Goal: Transaction & Acquisition: Purchase product/service

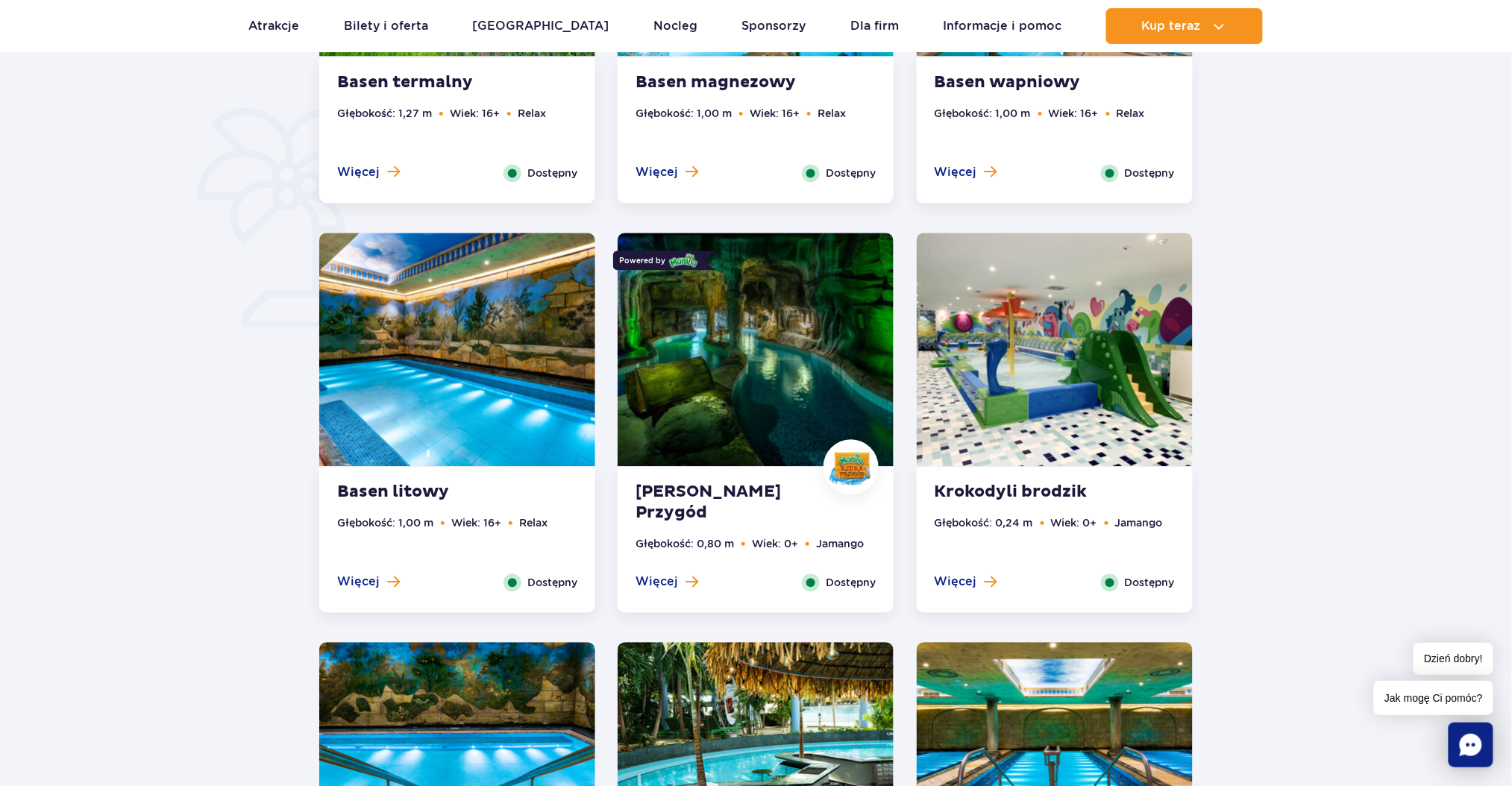
scroll to position [810, 0]
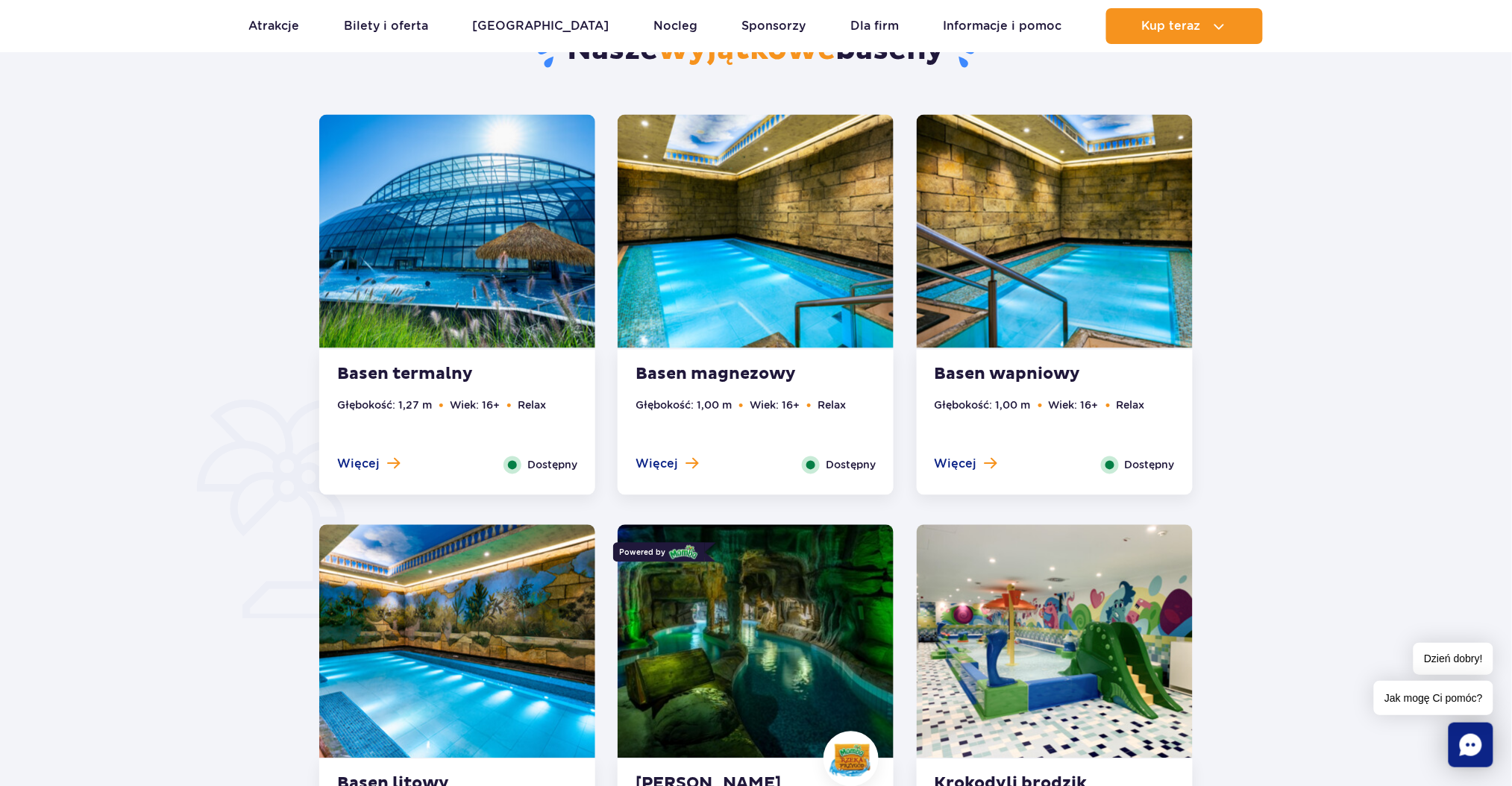
click at [486, 374] on strong "Basen termalny" at bounding box center [428, 374] width 181 height 21
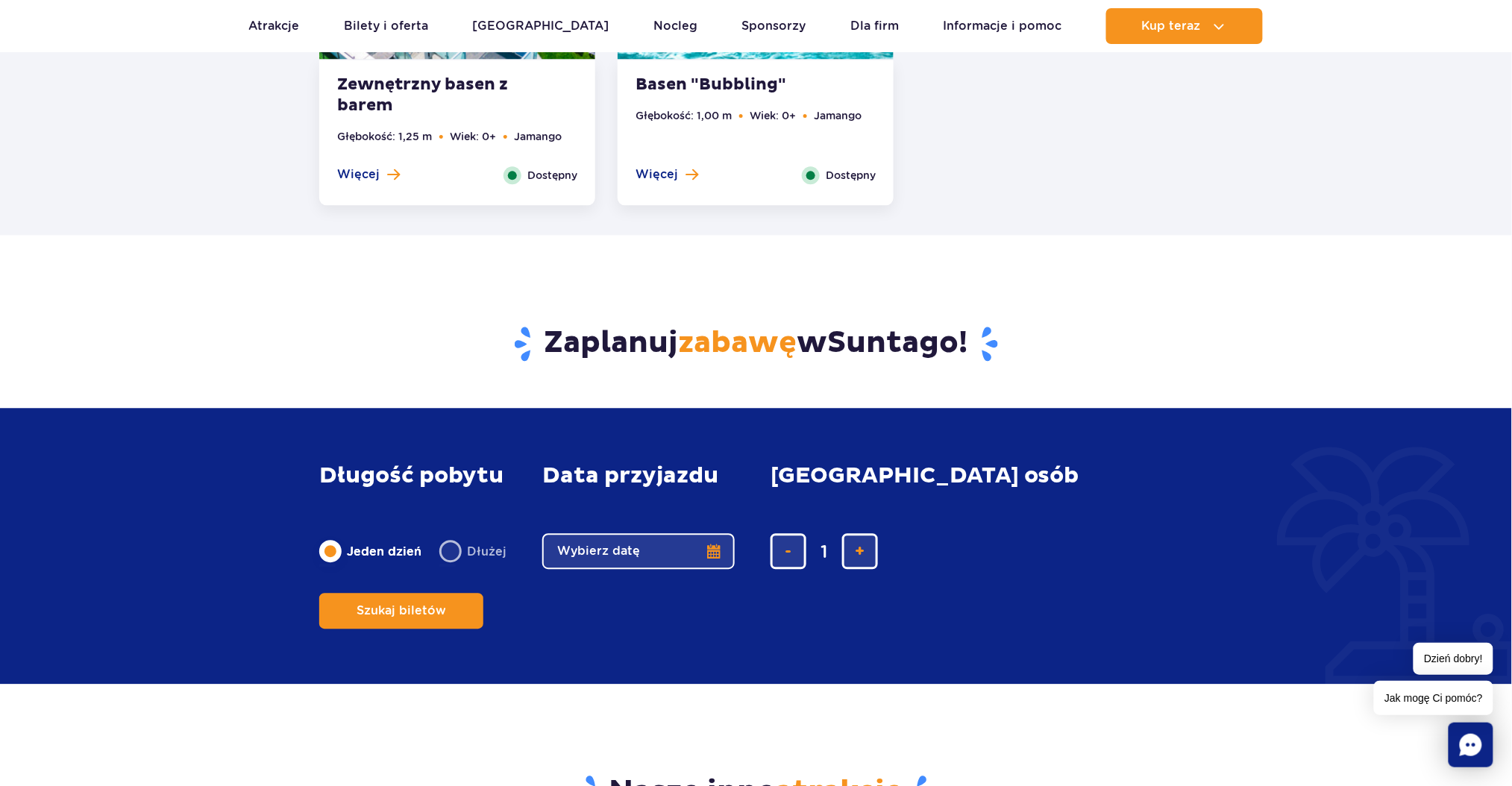
scroll to position [3185, 0]
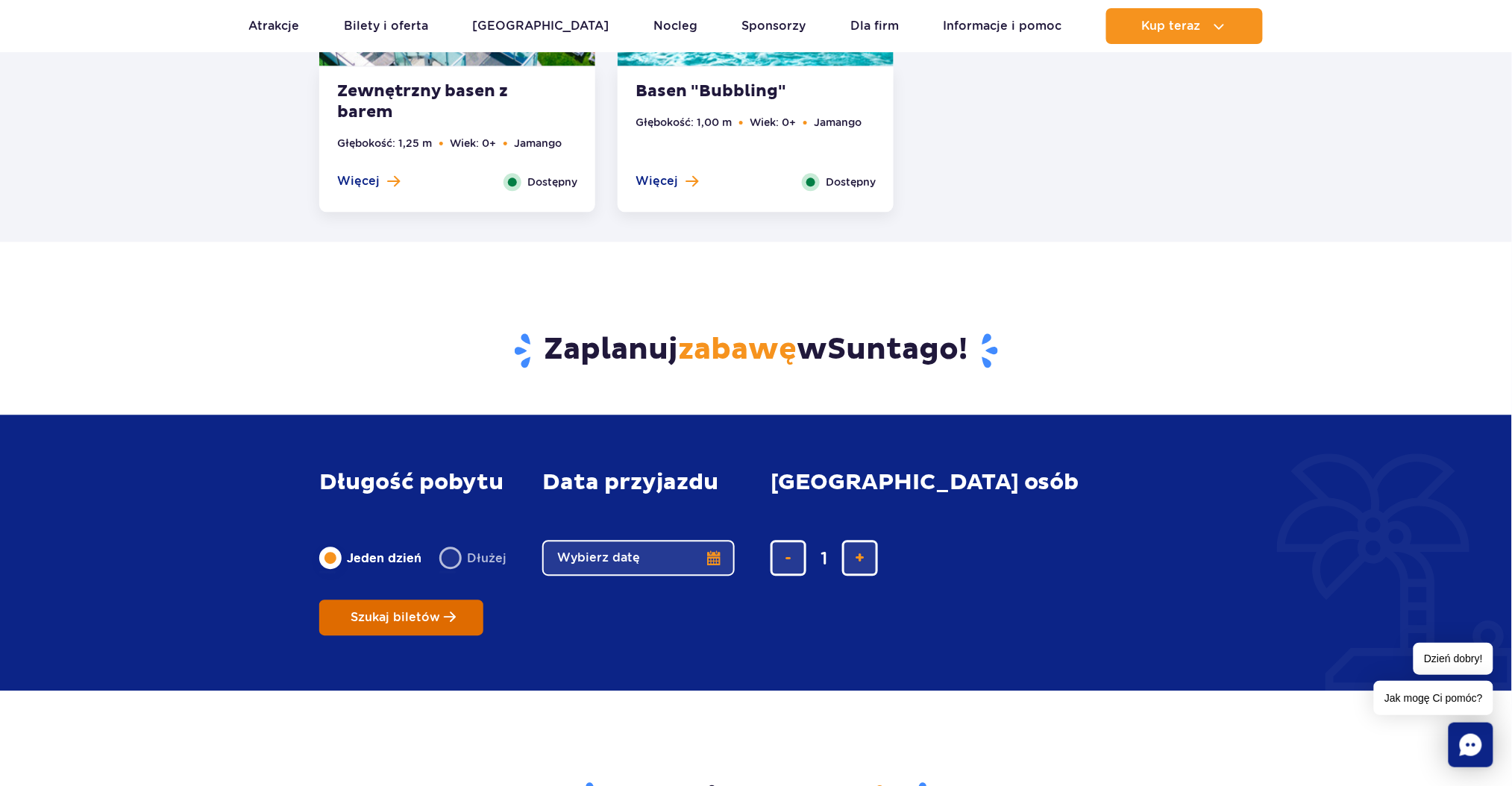
click at [483, 600] on button "Szukaj biletów" at bounding box center [401, 618] width 164 height 36
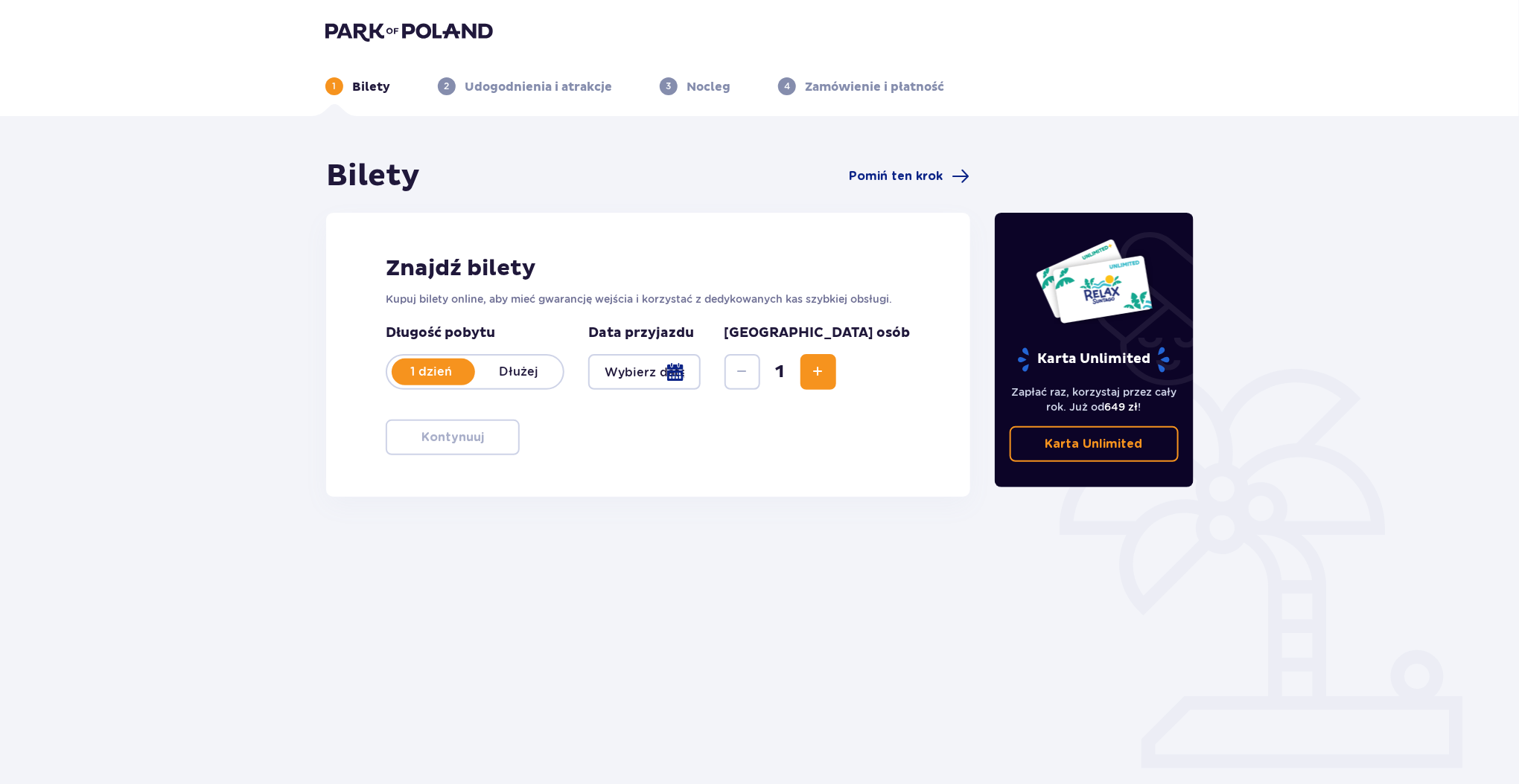
click at [700, 364] on div at bounding box center [644, 373] width 113 height 36
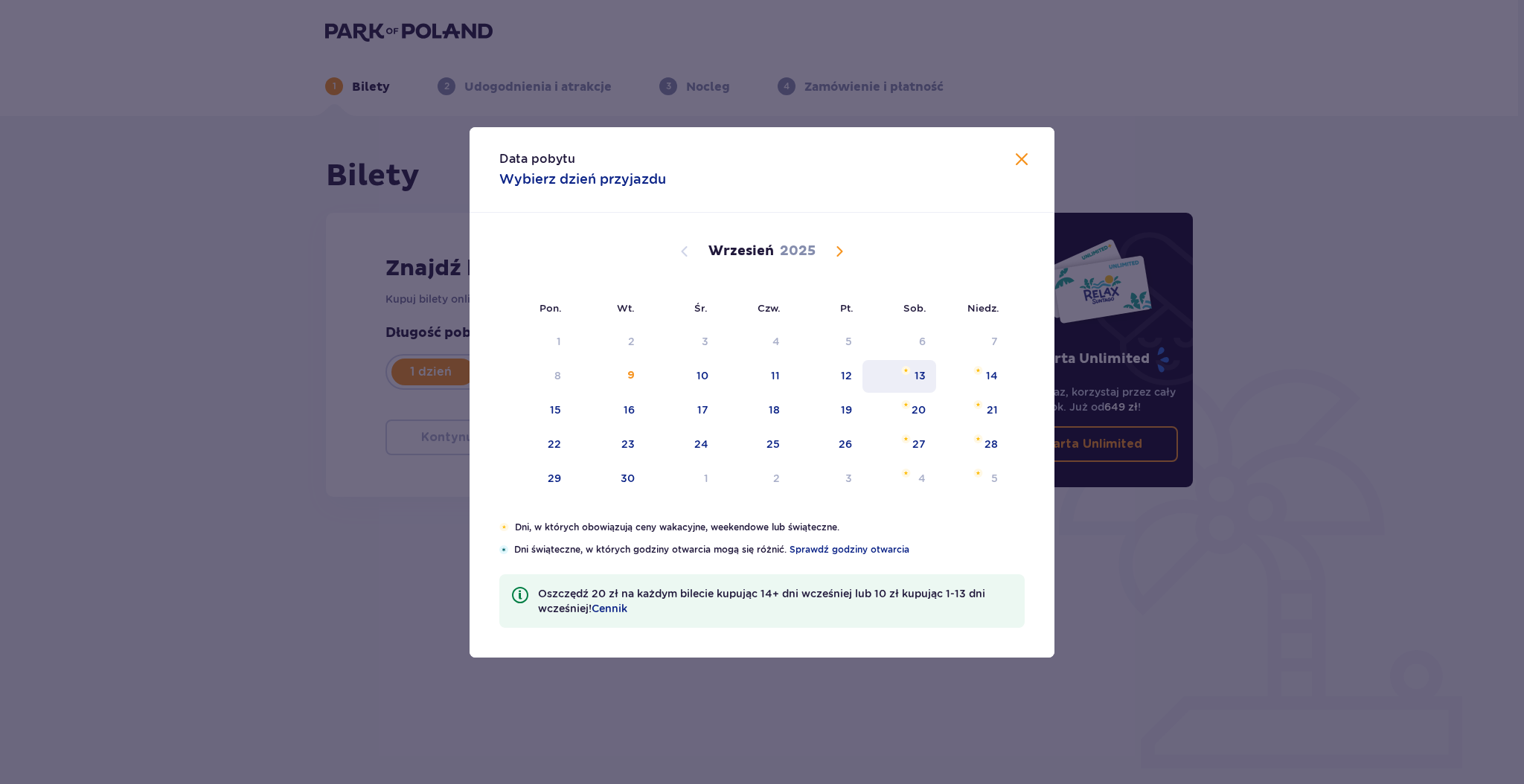
click at [907, 378] on div "13" at bounding box center [900, 376] width 74 height 32
type input "13.09.25"
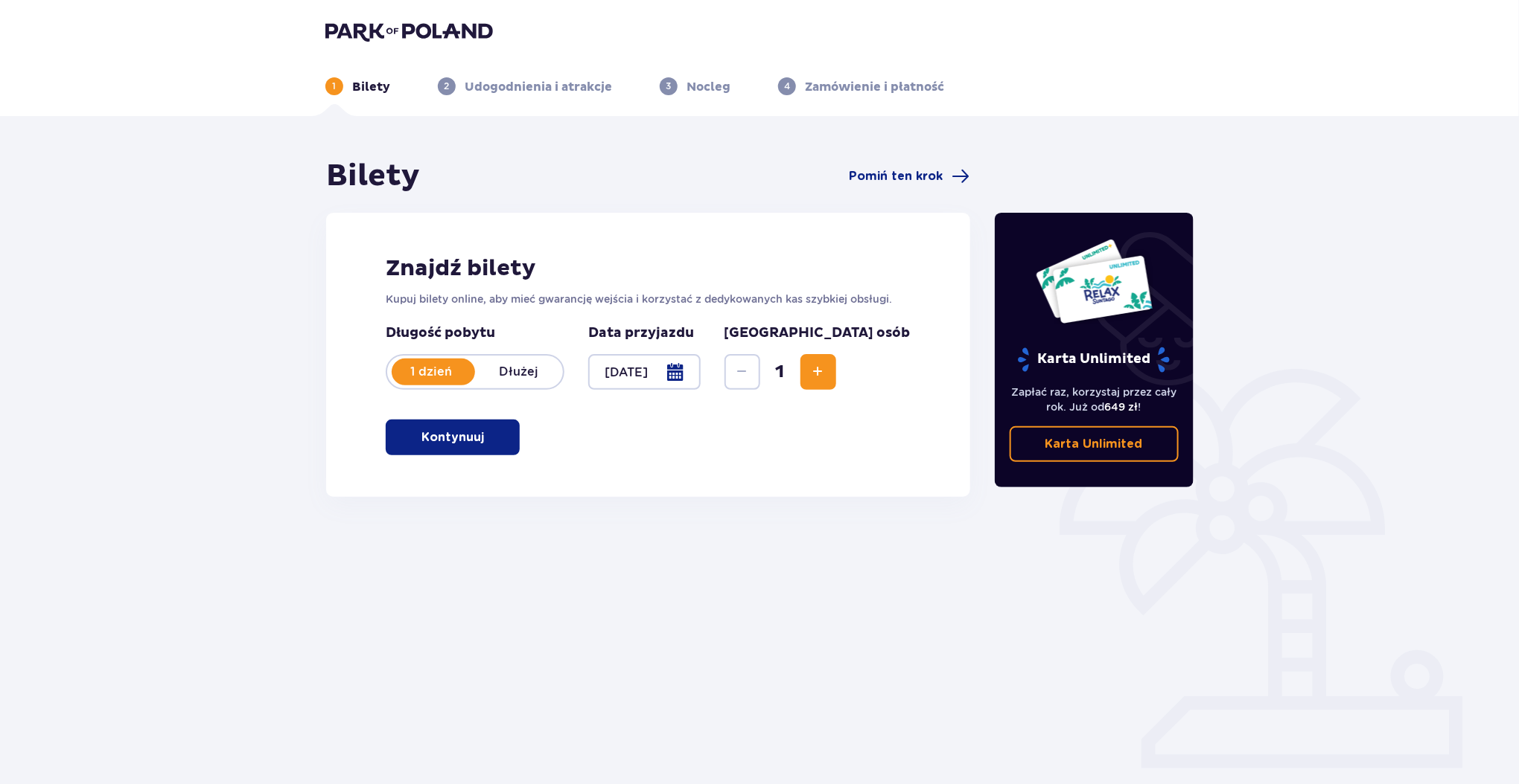
click at [499, 435] on button "Kontynuuj" at bounding box center [452, 438] width 134 height 36
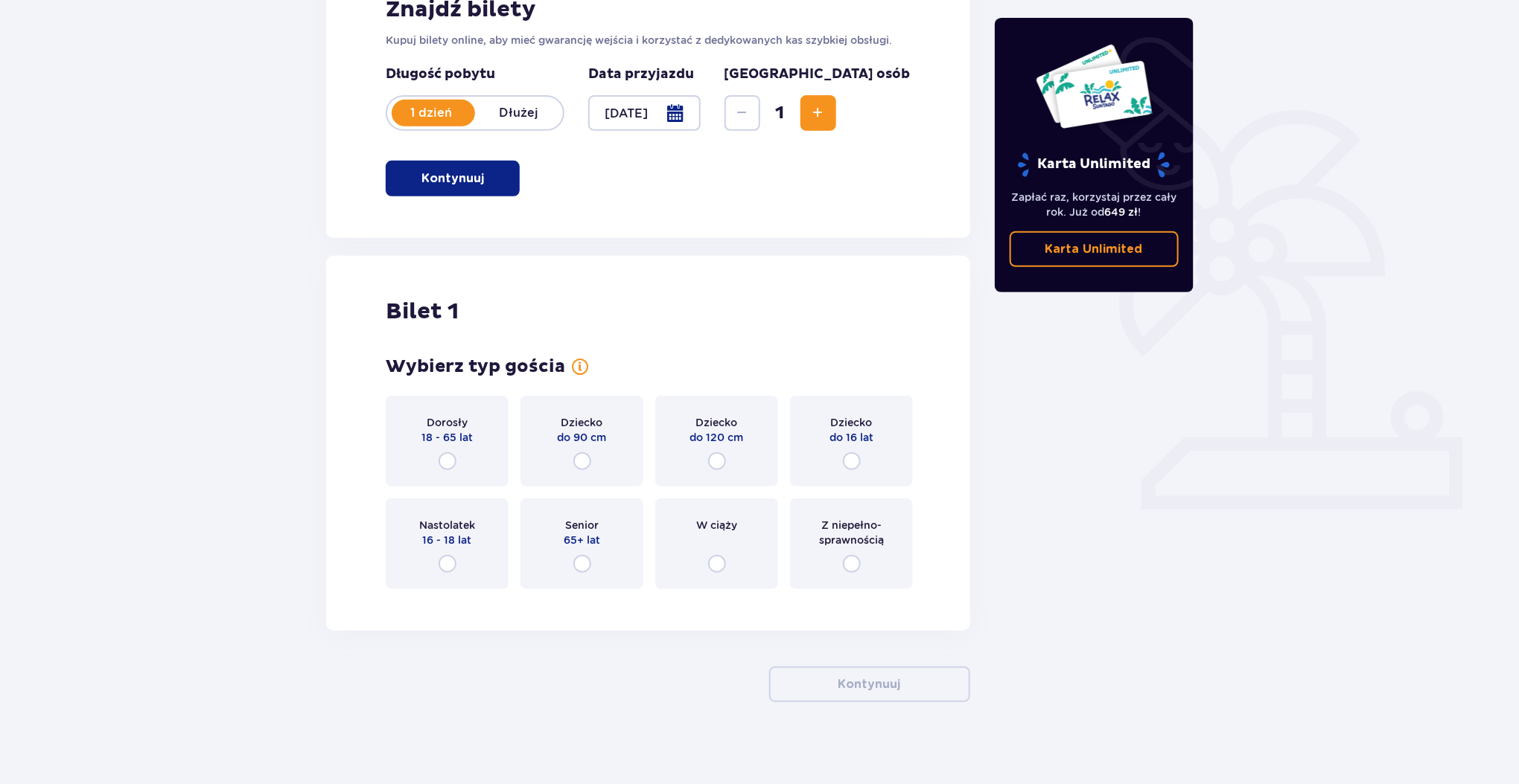
scroll to position [265, 0]
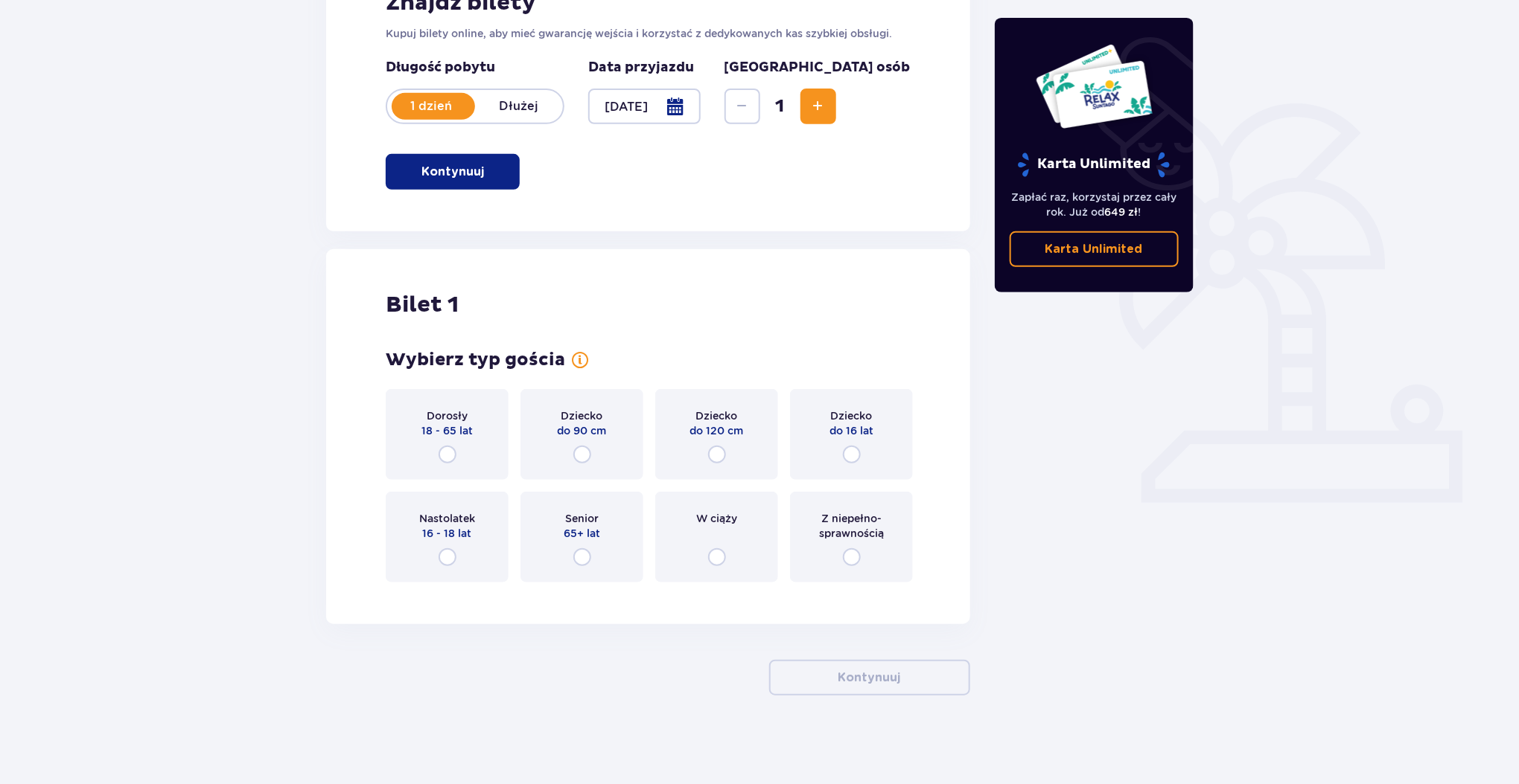
click at [611, 444] on div "Dziecko do 90 cm" at bounding box center [582, 434] width 123 height 91
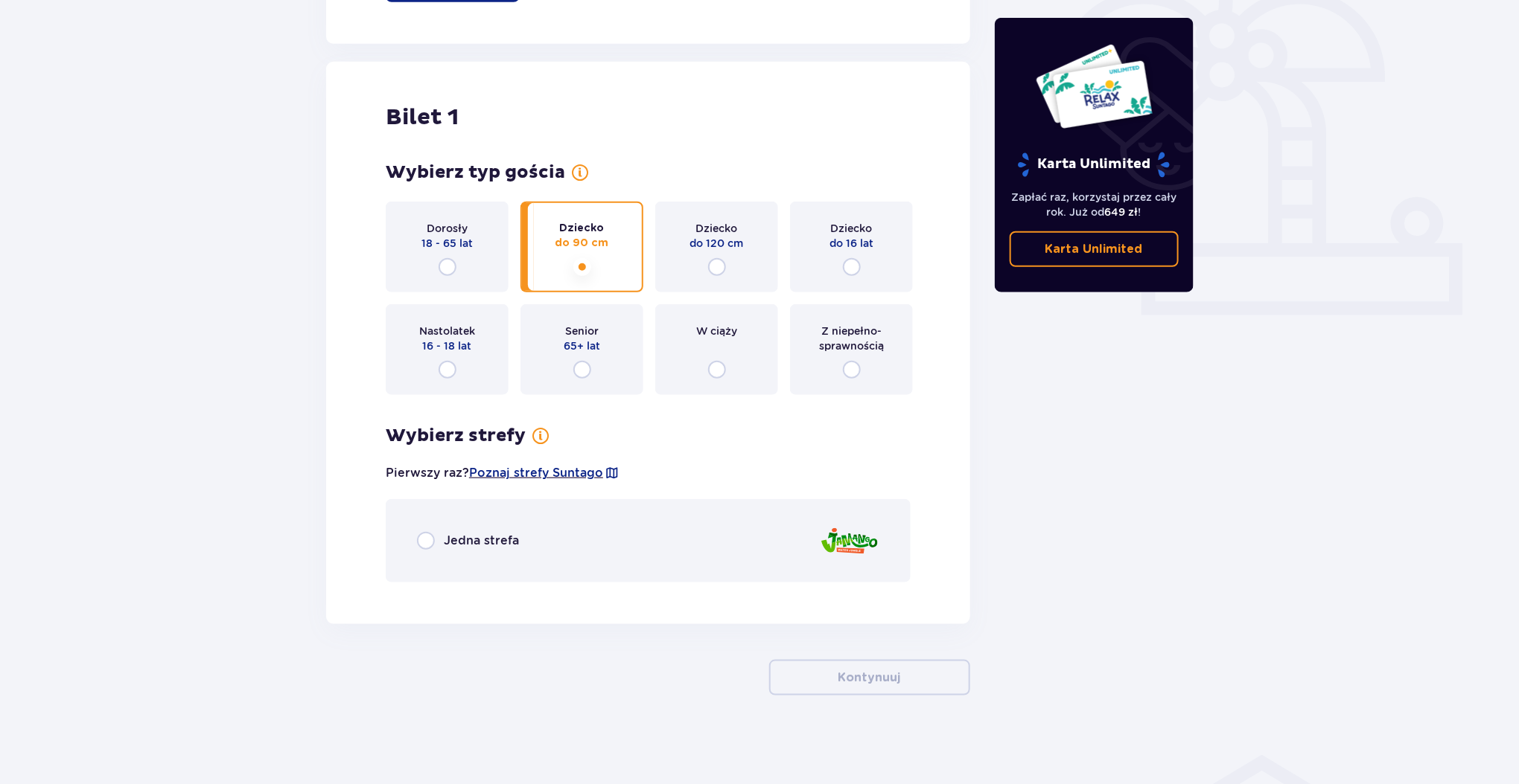
click at [674, 558] on div "Jedna strefa" at bounding box center [647, 540] width 524 height 83
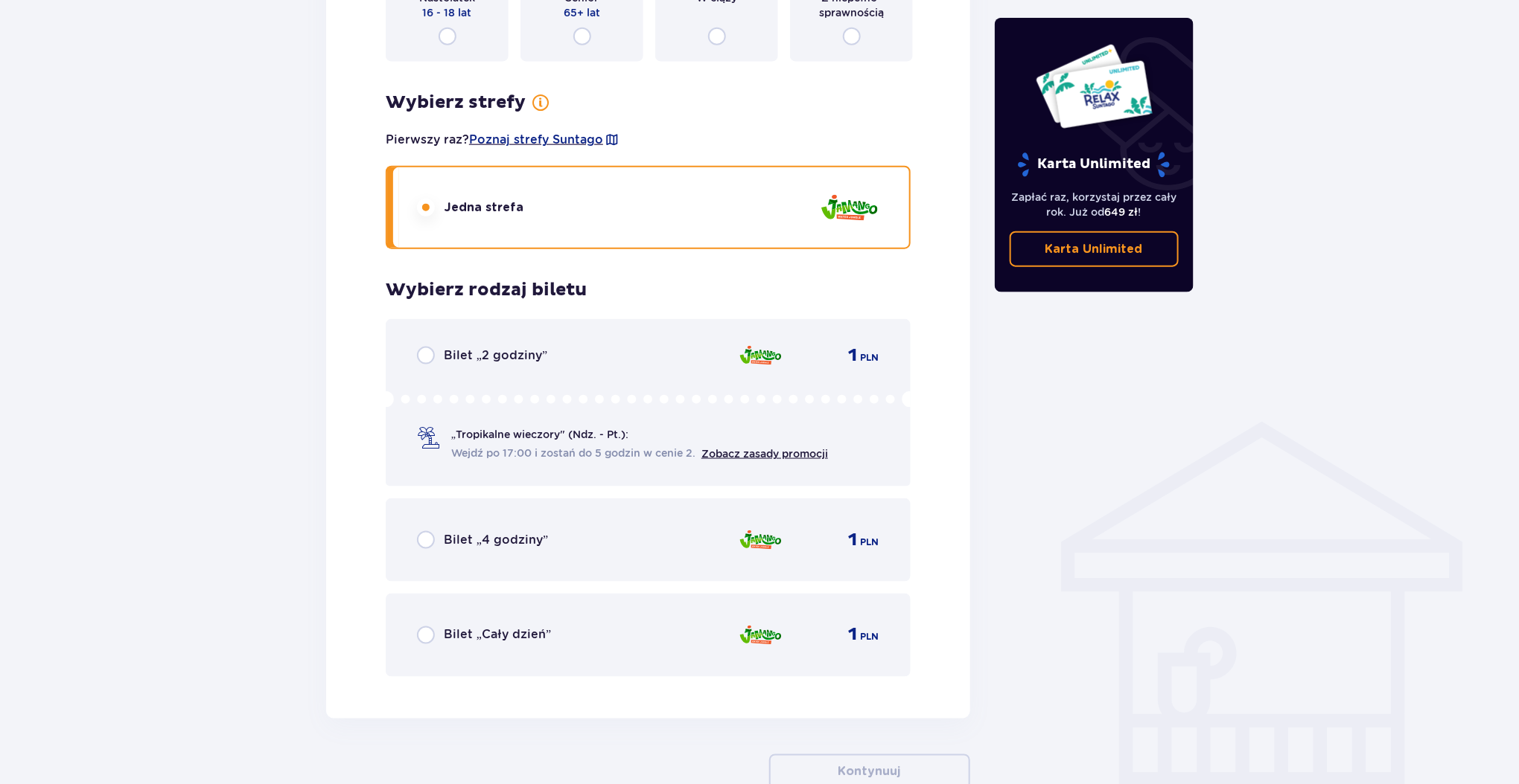
scroll to position [779, 0]
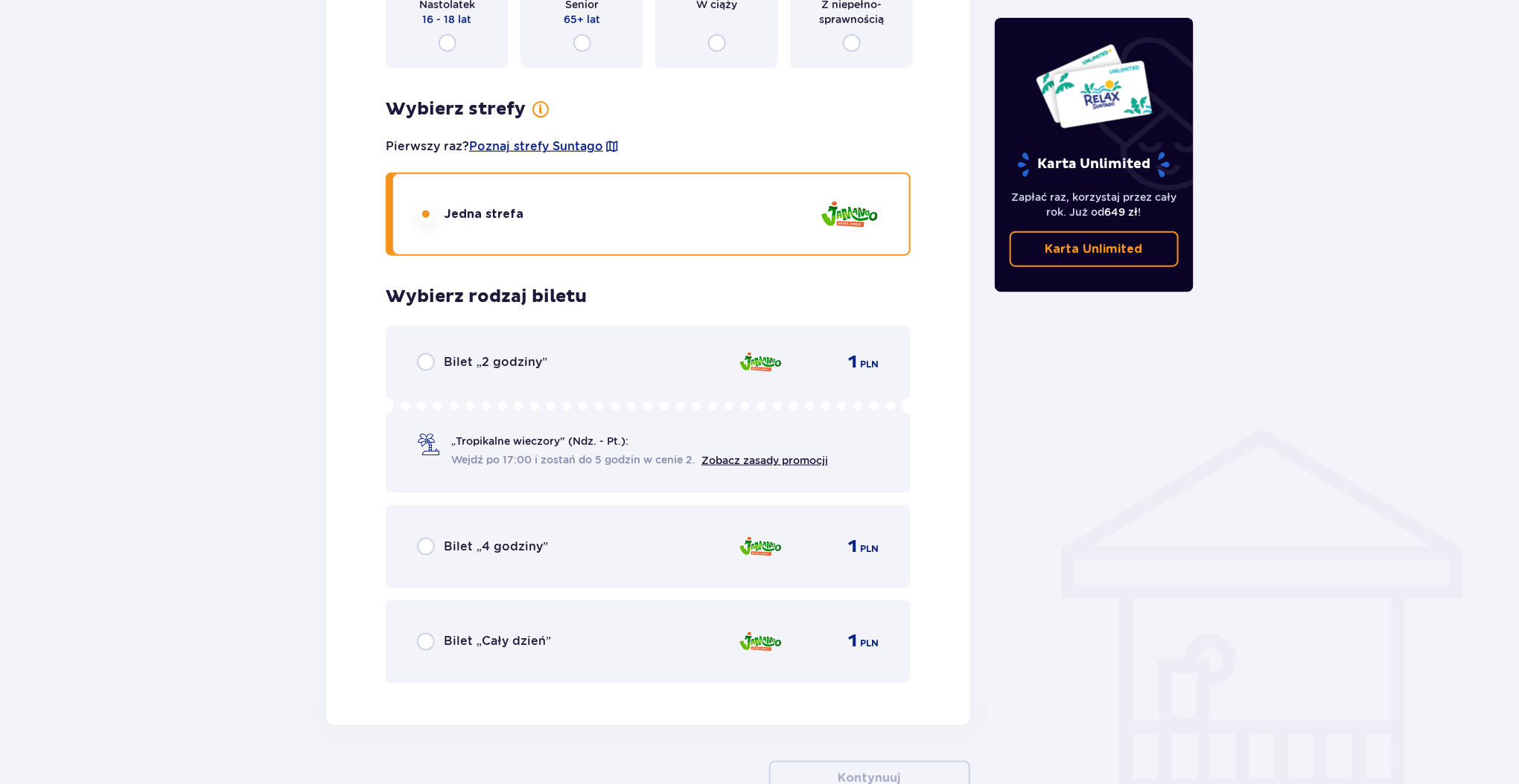
click at [605, 43] on div "Senior 65+ lat" at bounding box center [582, 23] width 123 height 91
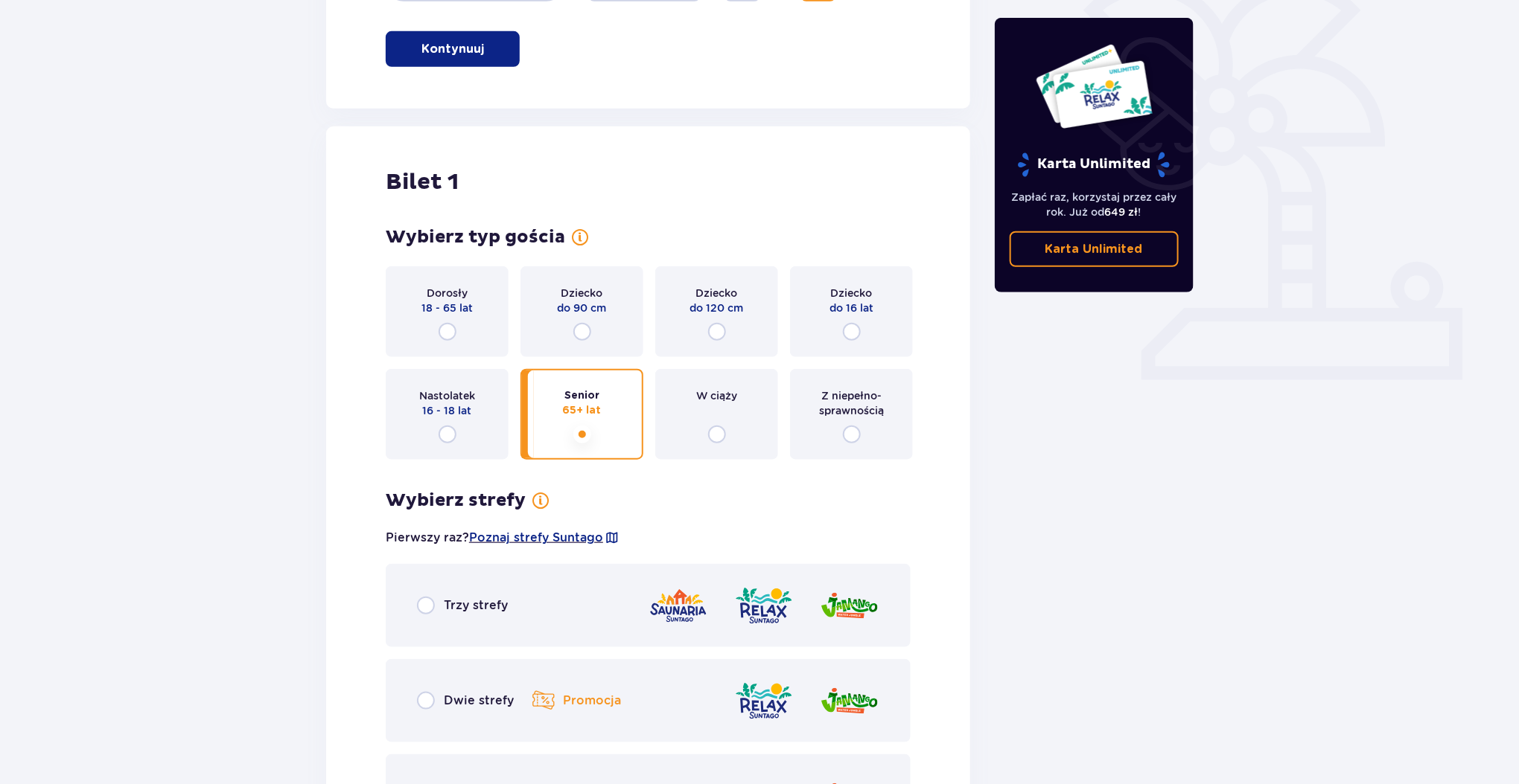
scroll to position [643, 0]
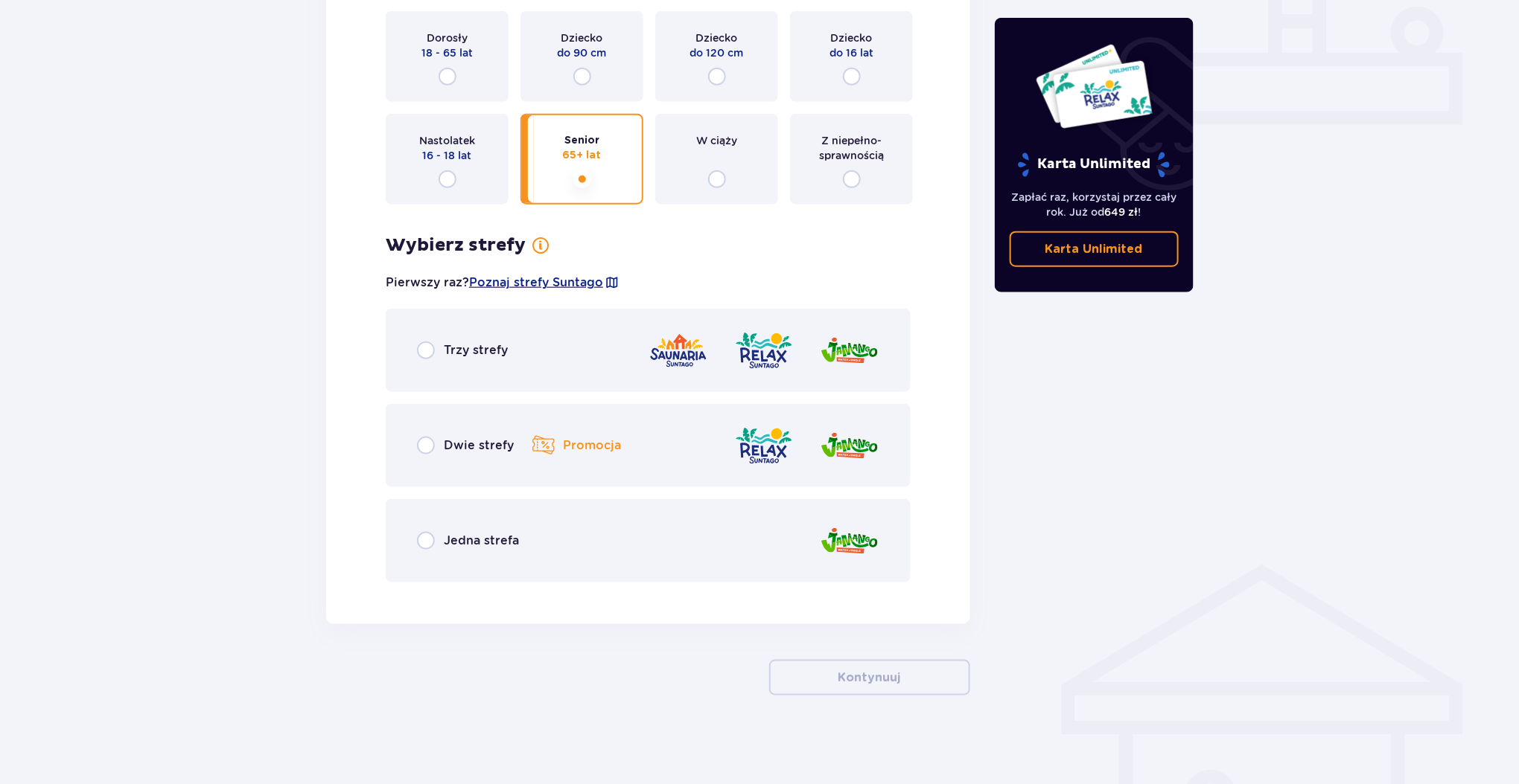
click at [566, 428] on div "Dwie strefy Promocja" at bounding box center [647, 446] width 524 height 83
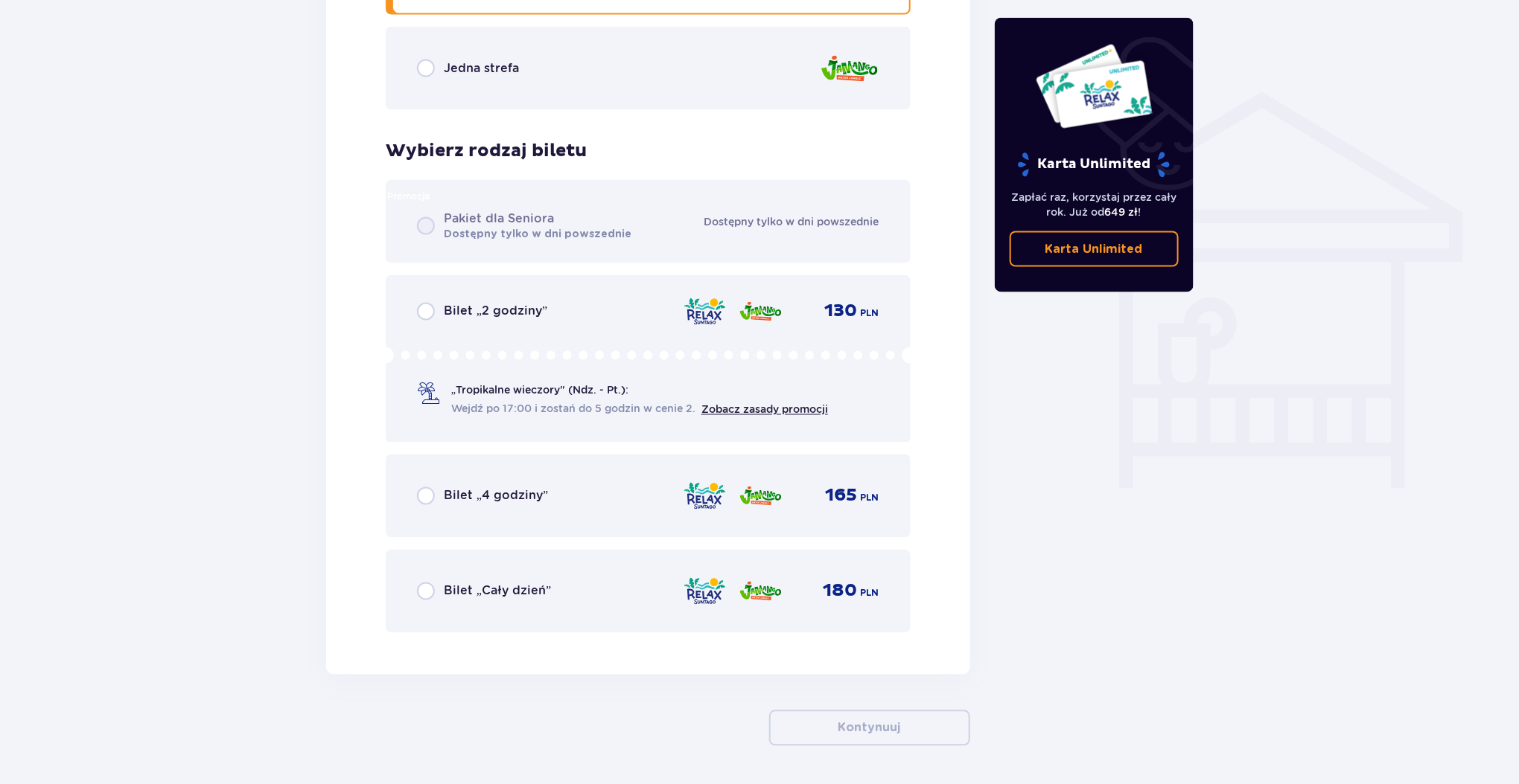
scroll to position [1165, 0]
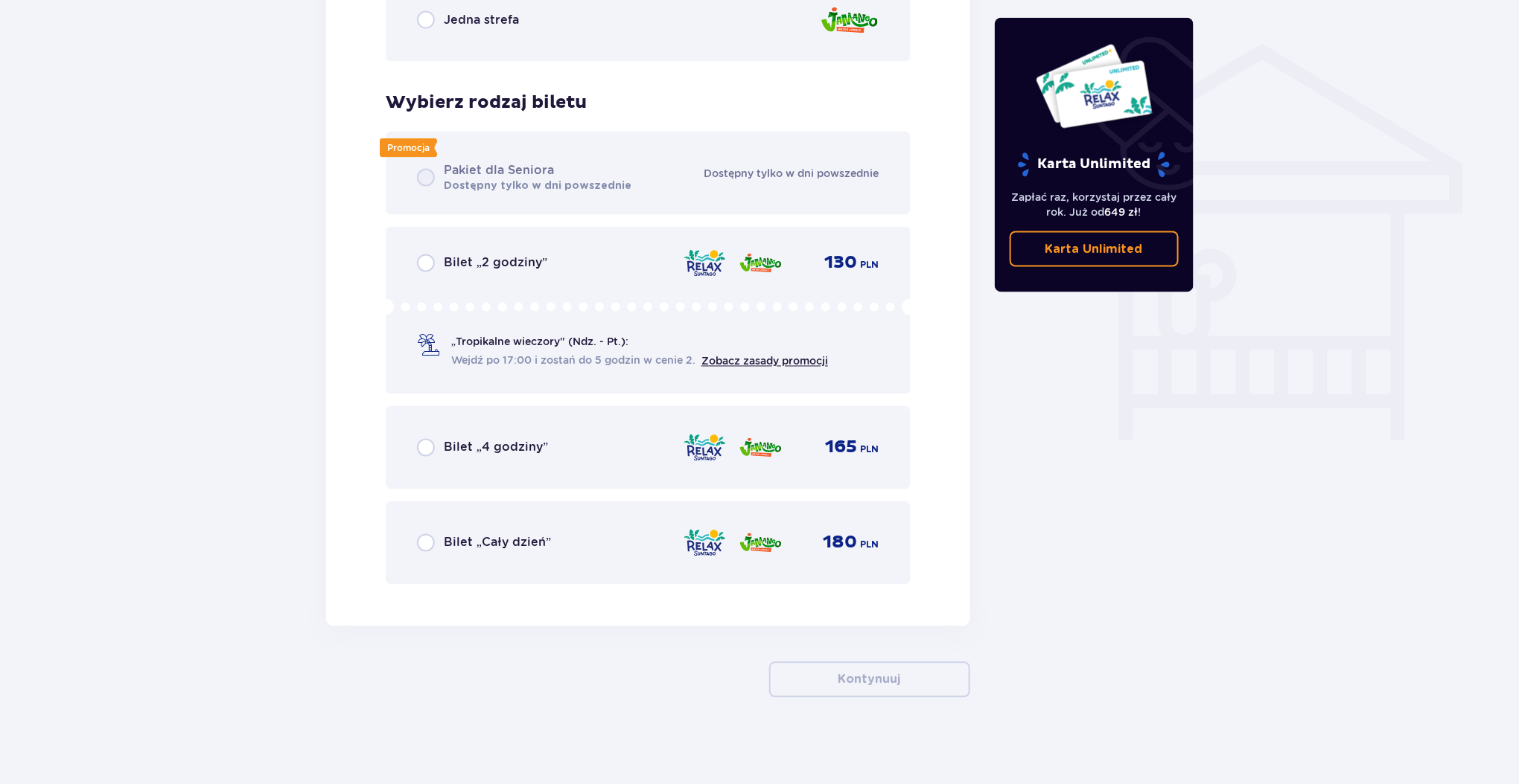
click at [566, 427] on div "Bilet „4 godziny” 165 PLN" at bounding box center [647, 447] width 524 height 83
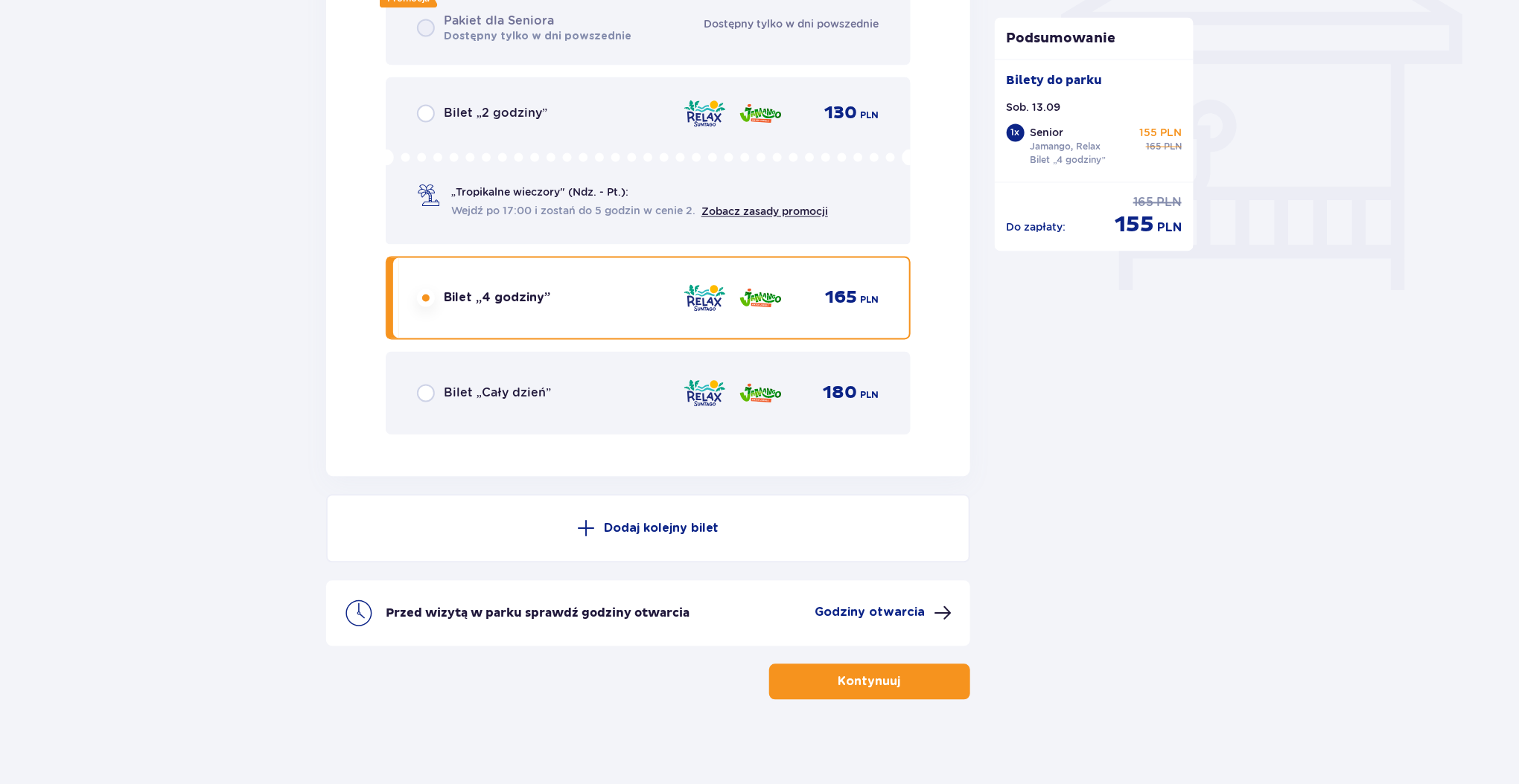
scroll to position [1315, 0]
click at [851, 679] on p "Kontynuuj" at bounding box center [869, 681] width 62 height 16
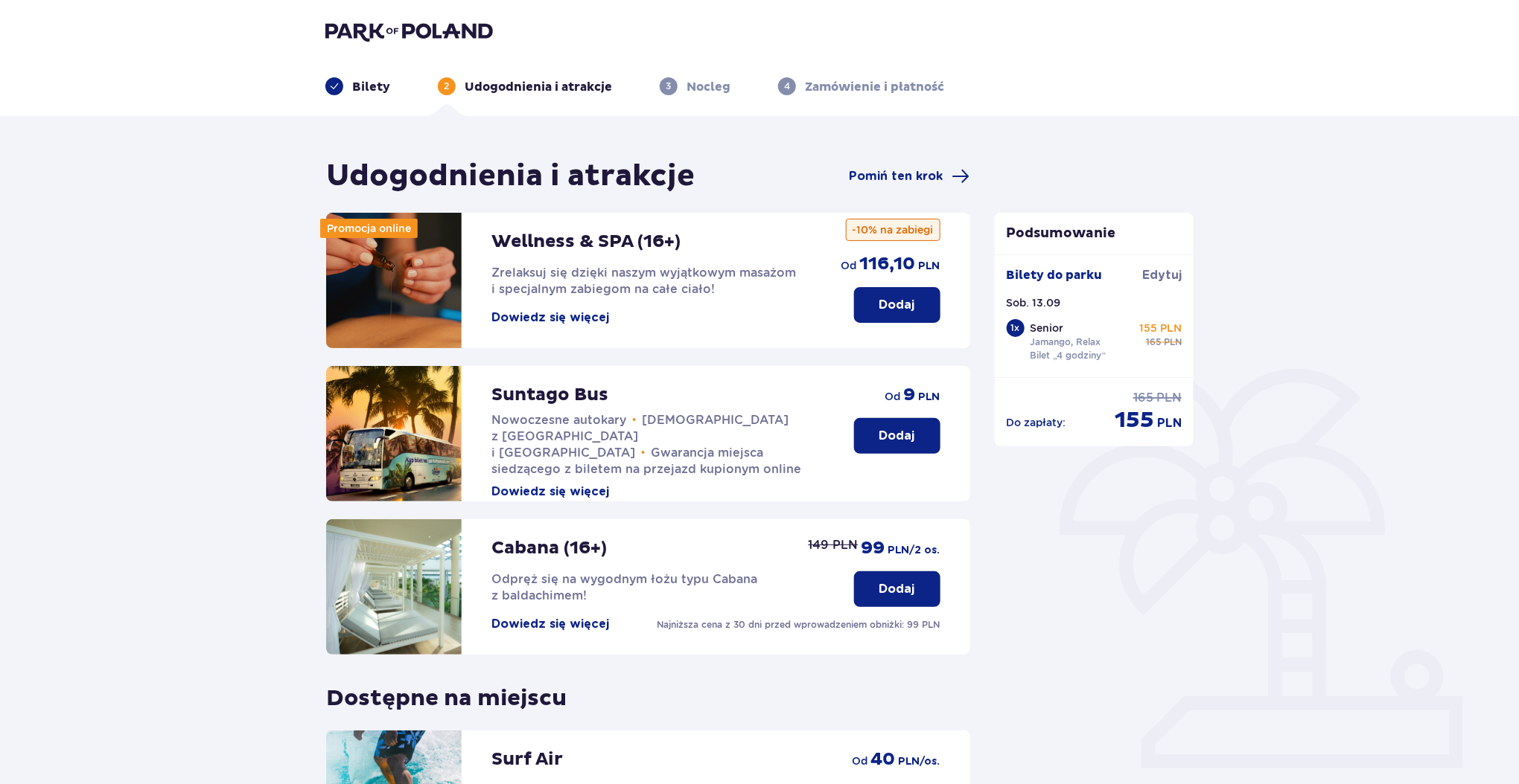
click at [864, 440] on button "Dodaj" at bounding box center [897, 437] width 87 height 36
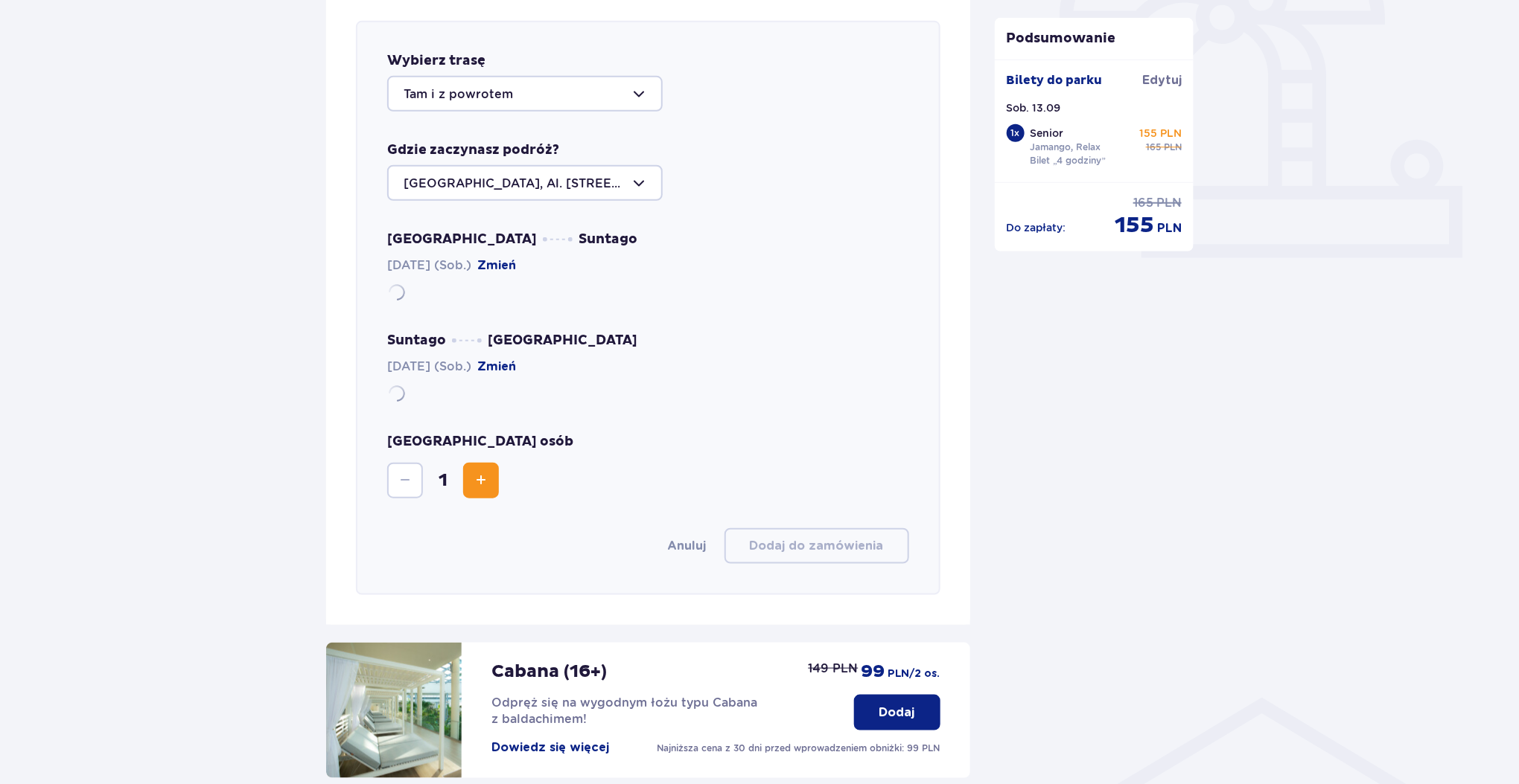
scroll to position [513, 0]
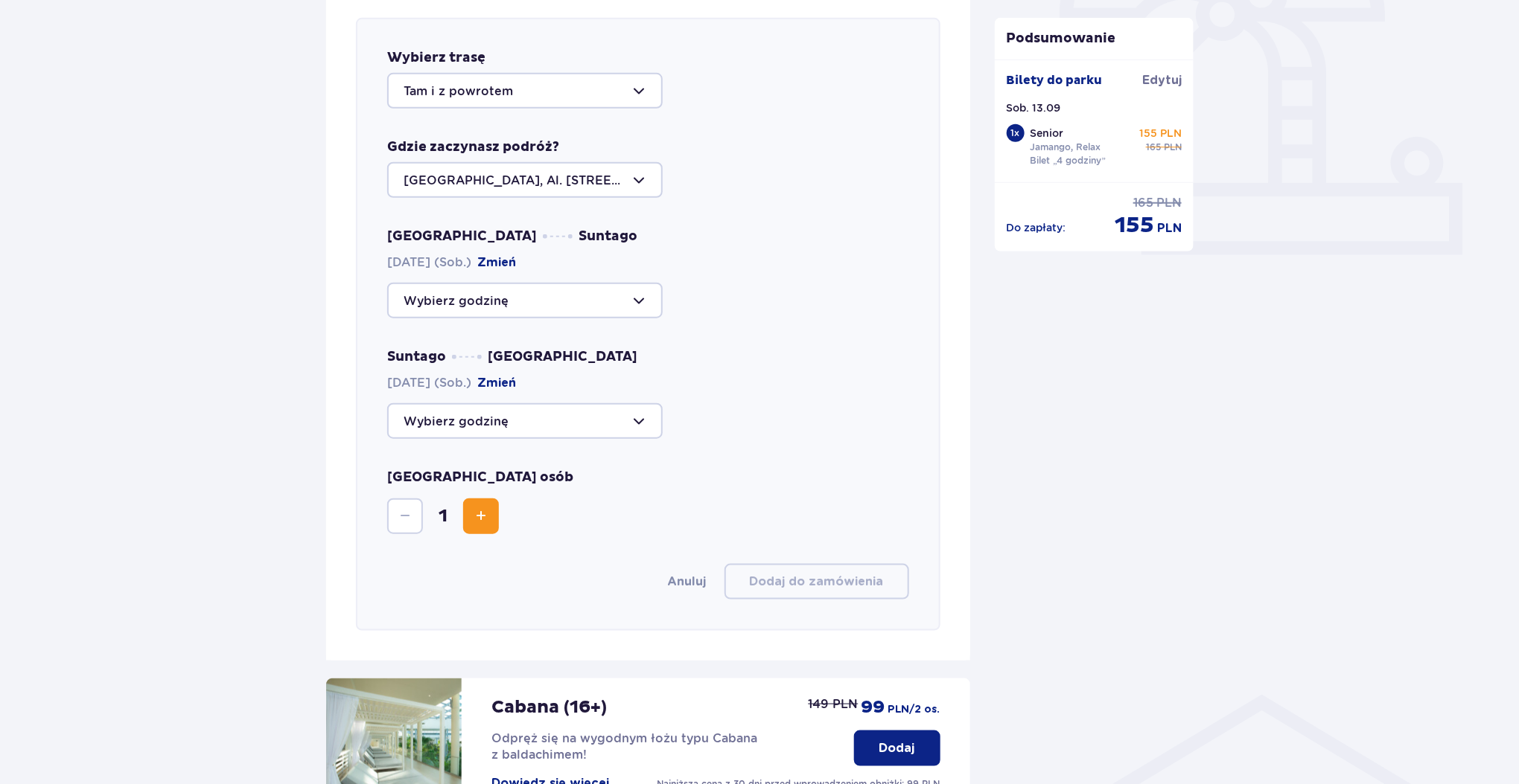
click at [911, 750] on p "Dodaj" at bounding box center [897, 749] width 36 height 16
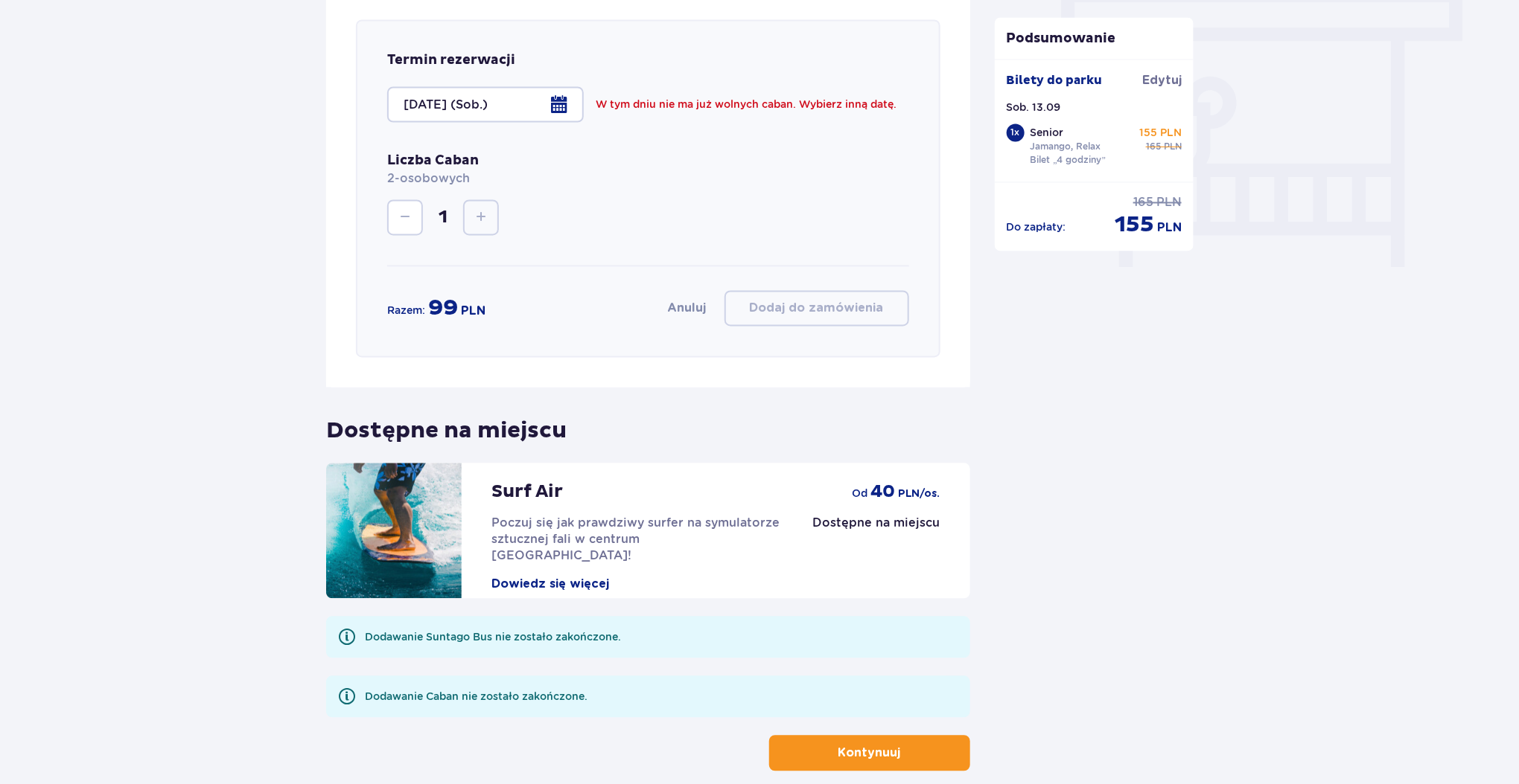
scroll to position [1338, 0]
click at [865, 750] on p "Kontynuuj" at bounding box center [869, 753] width 62 height 16
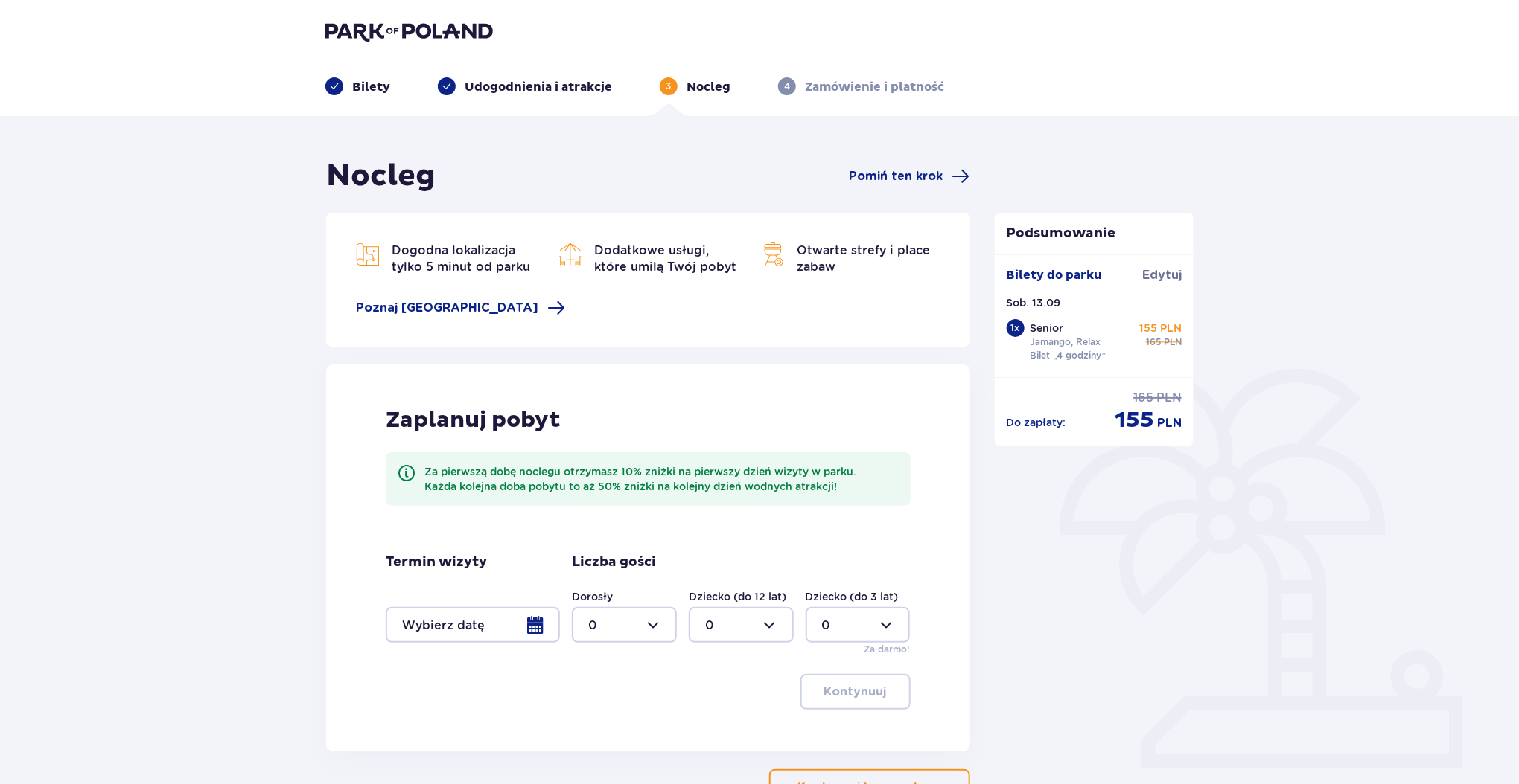
click at [532, 631] on div at bounding box center [472, 625] width 174 height 36
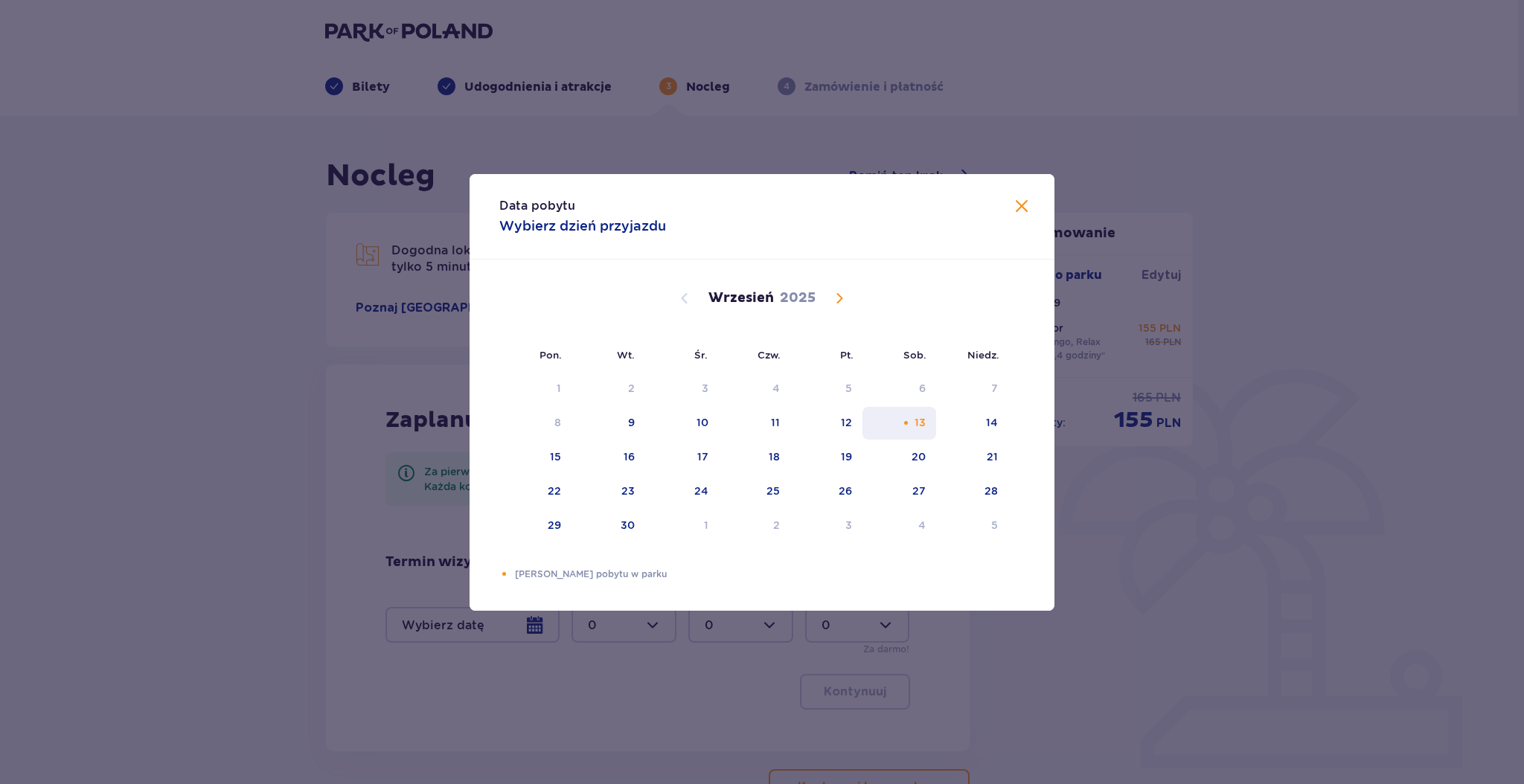
click at [912, 421] on div "13" at bounding box center [900, 423] width 74 height 32
click at [1020, 189] on div "Data pobytu Wybierz dzień przyjazdu" at bounding box center [762, 217] width 585 height 86
click at [1020, 201] on span at bounding box center [1021, 207] width 18 height 18
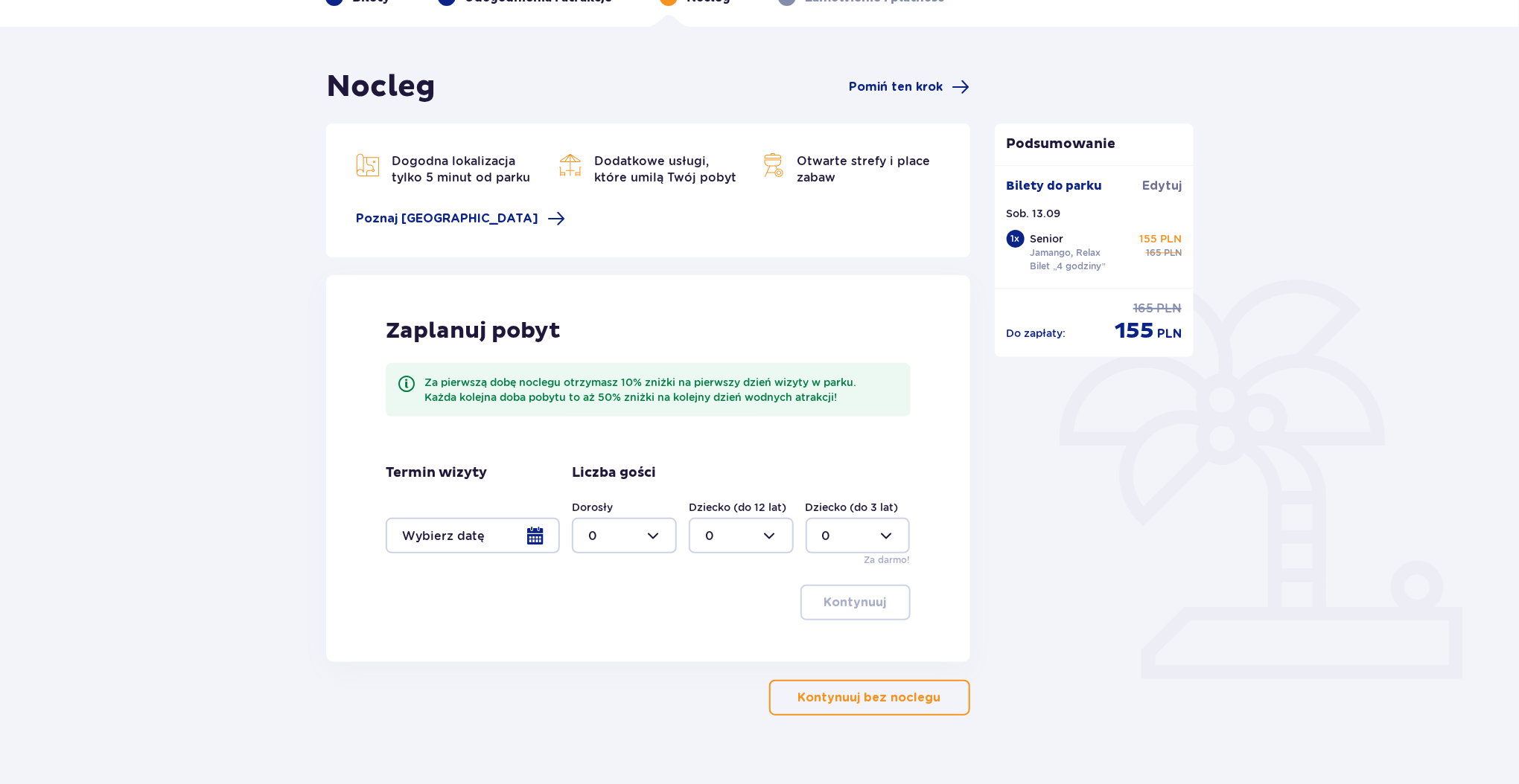
scroll to position [97, 0]
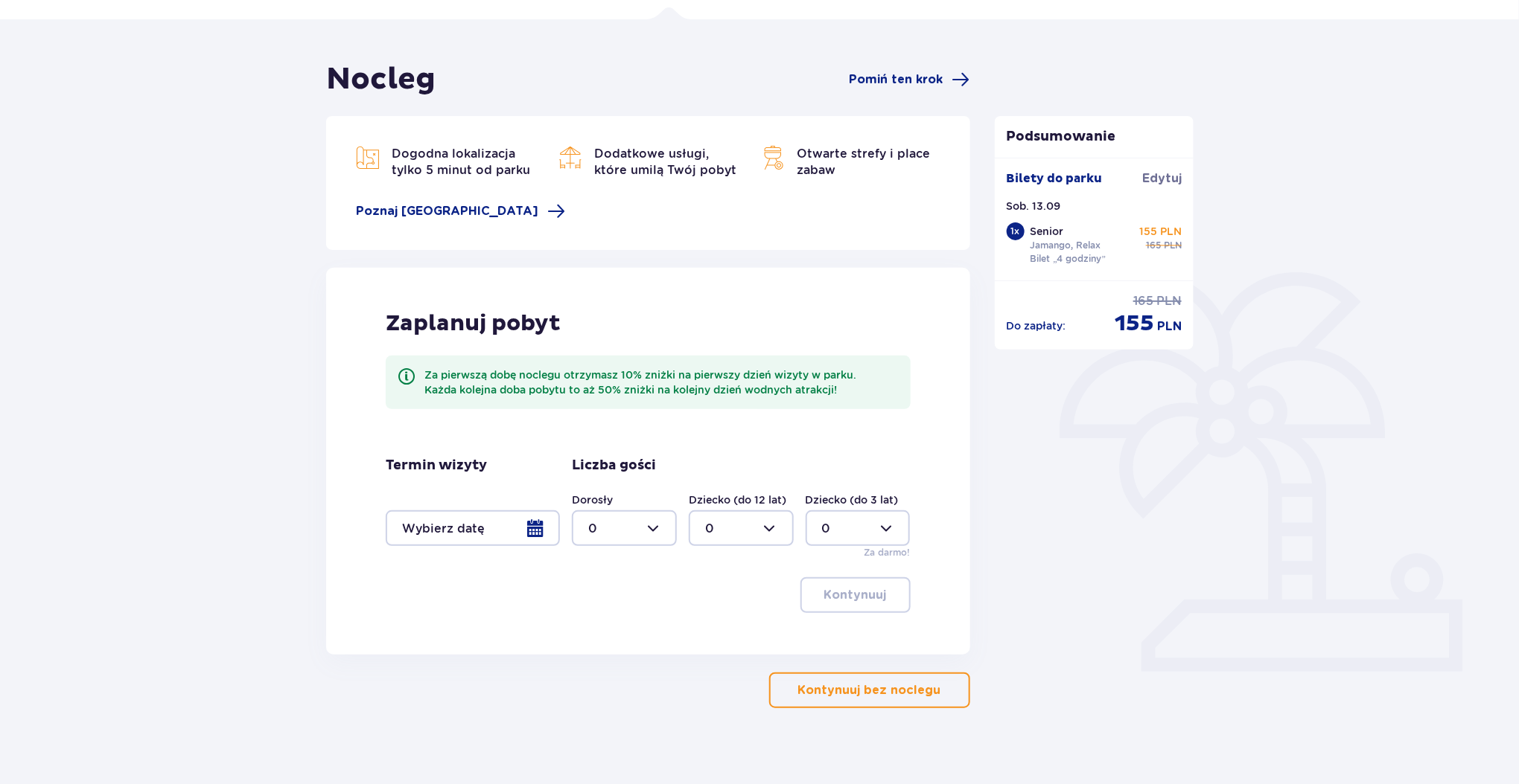
click at [890, 675] on button "Kontynuuj bez noclegu" at bounding box center [869, 691] width 201 height 36
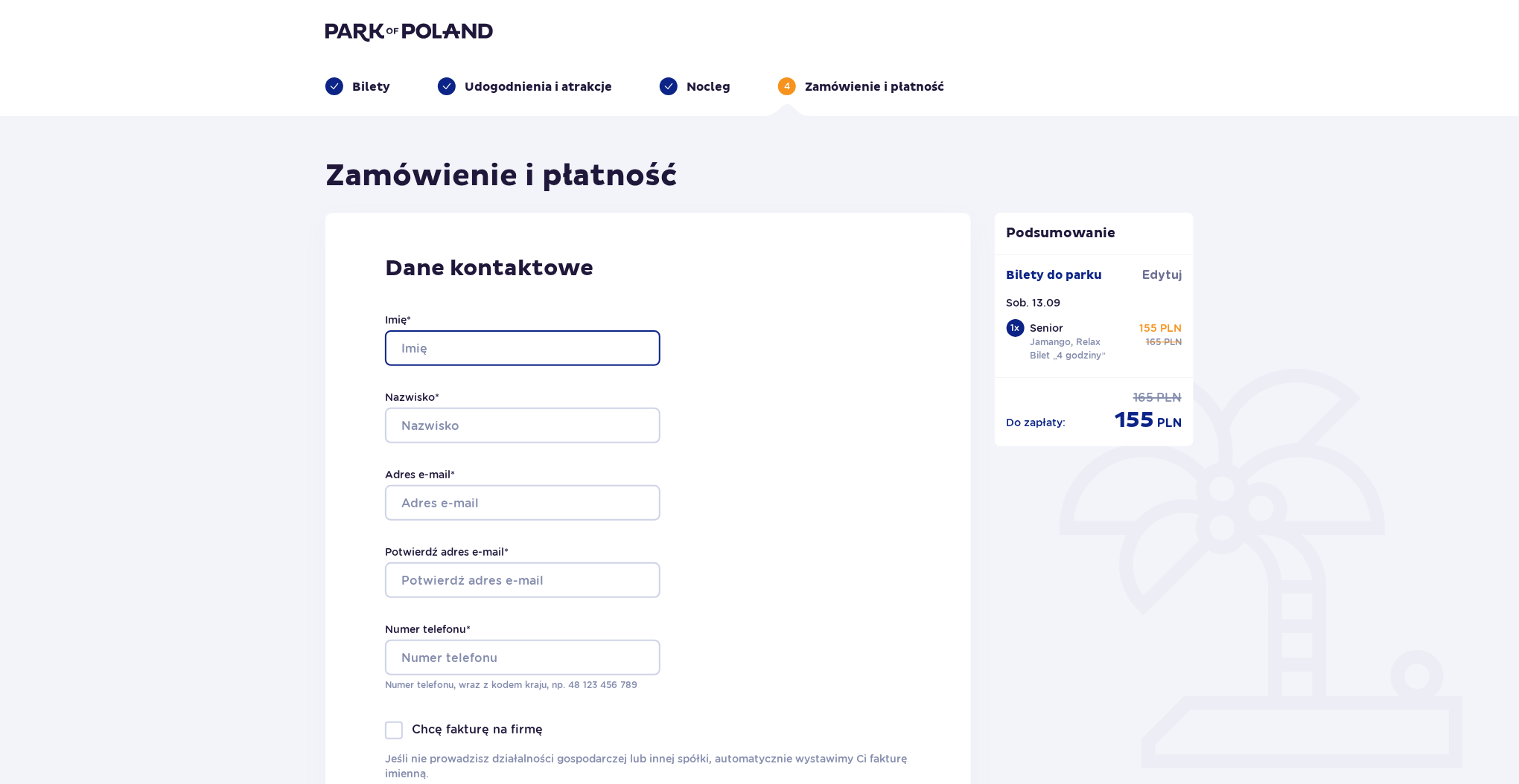
click at [436, 363] on input "Imię *" at bounding box center [522, 348] width 275 height 36
type input "test"
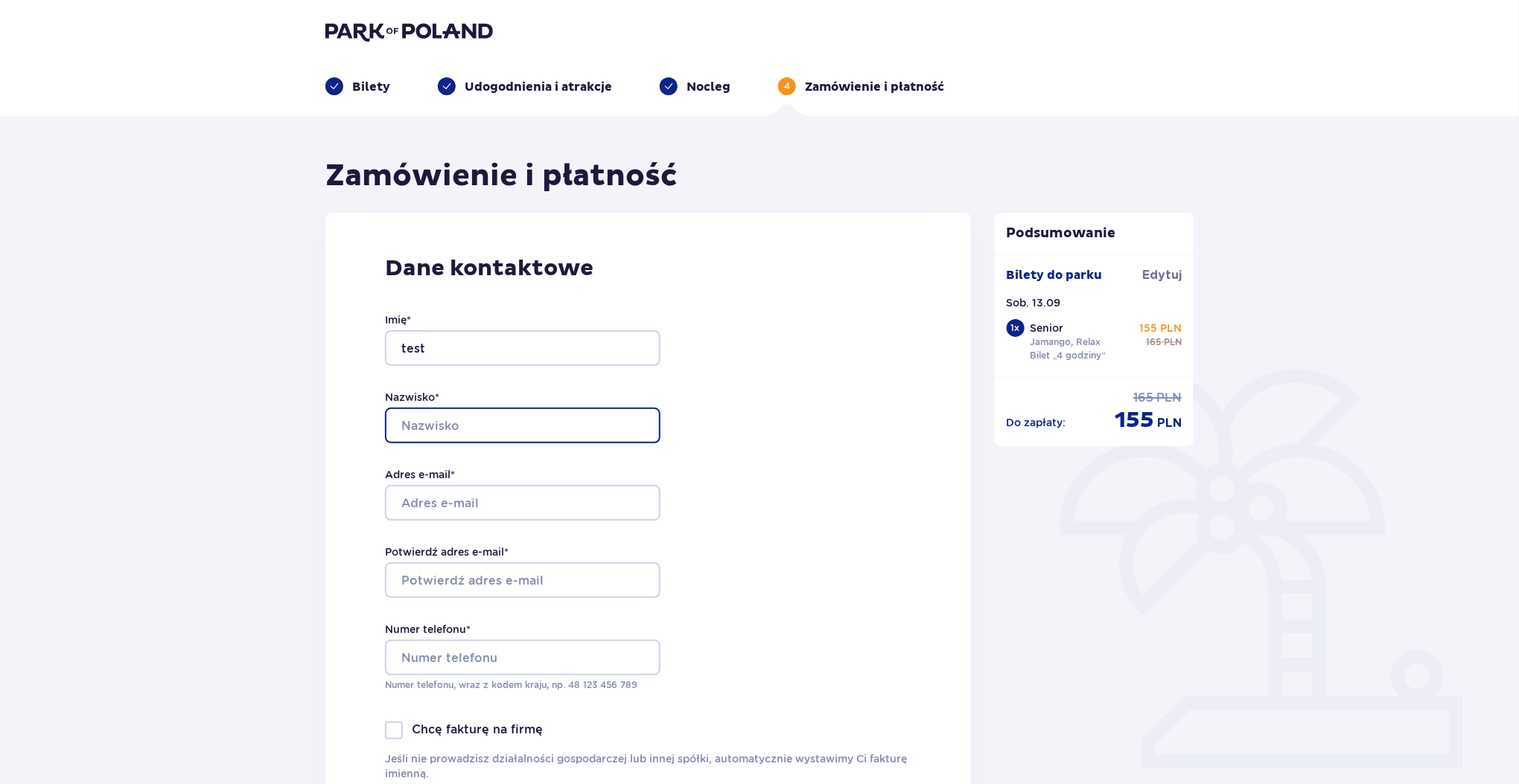
click at [462, 429] on input "Nazwisko *" at bounding box center [522, 426] width 275 height 36
type input "test"
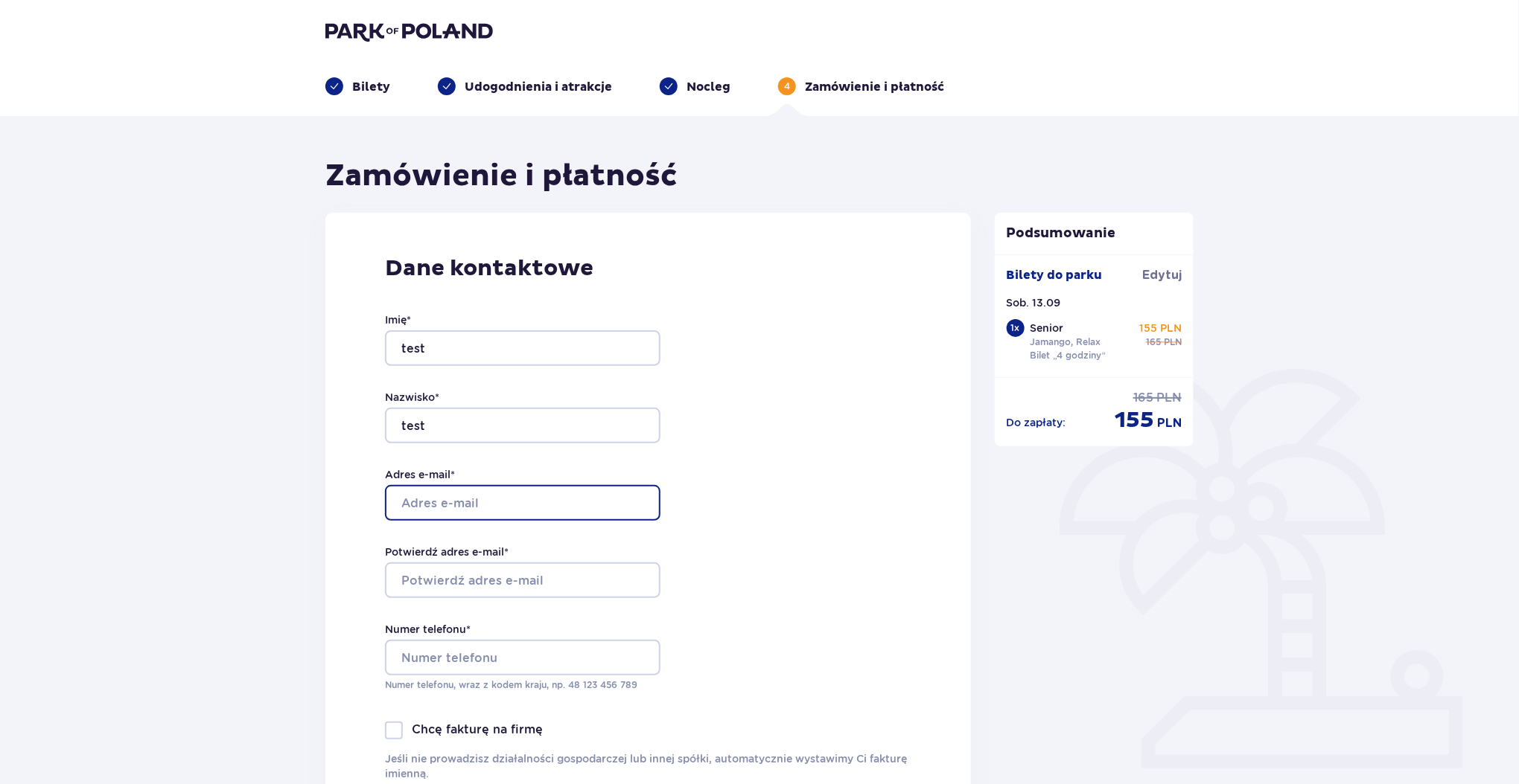
click at [490, 494] on input "Adres e-mail *" at bounding box center [522, 503] width 275 height 36
type input "test@tpay.com"
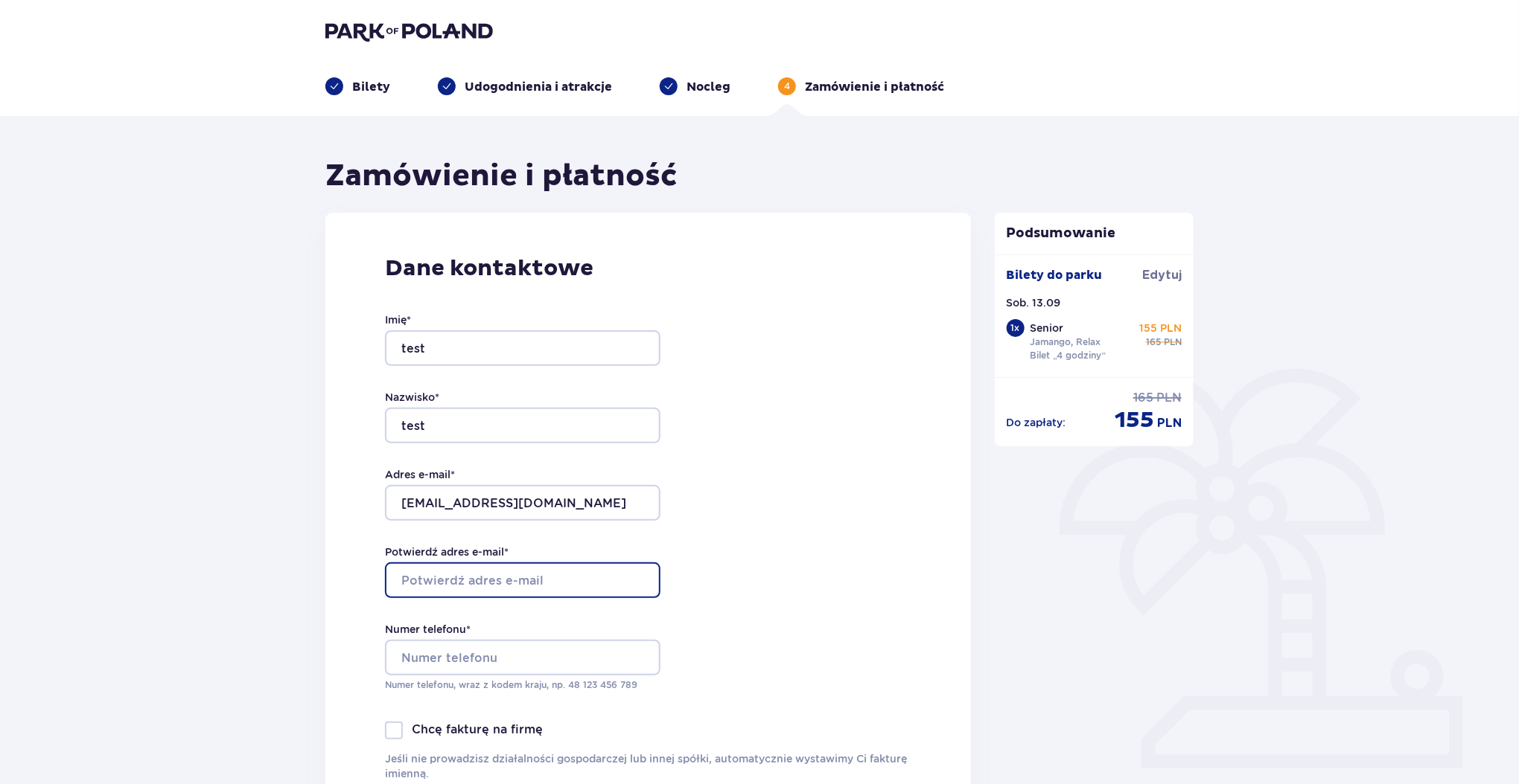
click at [510, 582] on input "Potwierdź adres e-mail *" at bounding box center [522, 581] width 275 height 36
type input "test@tpay.com"
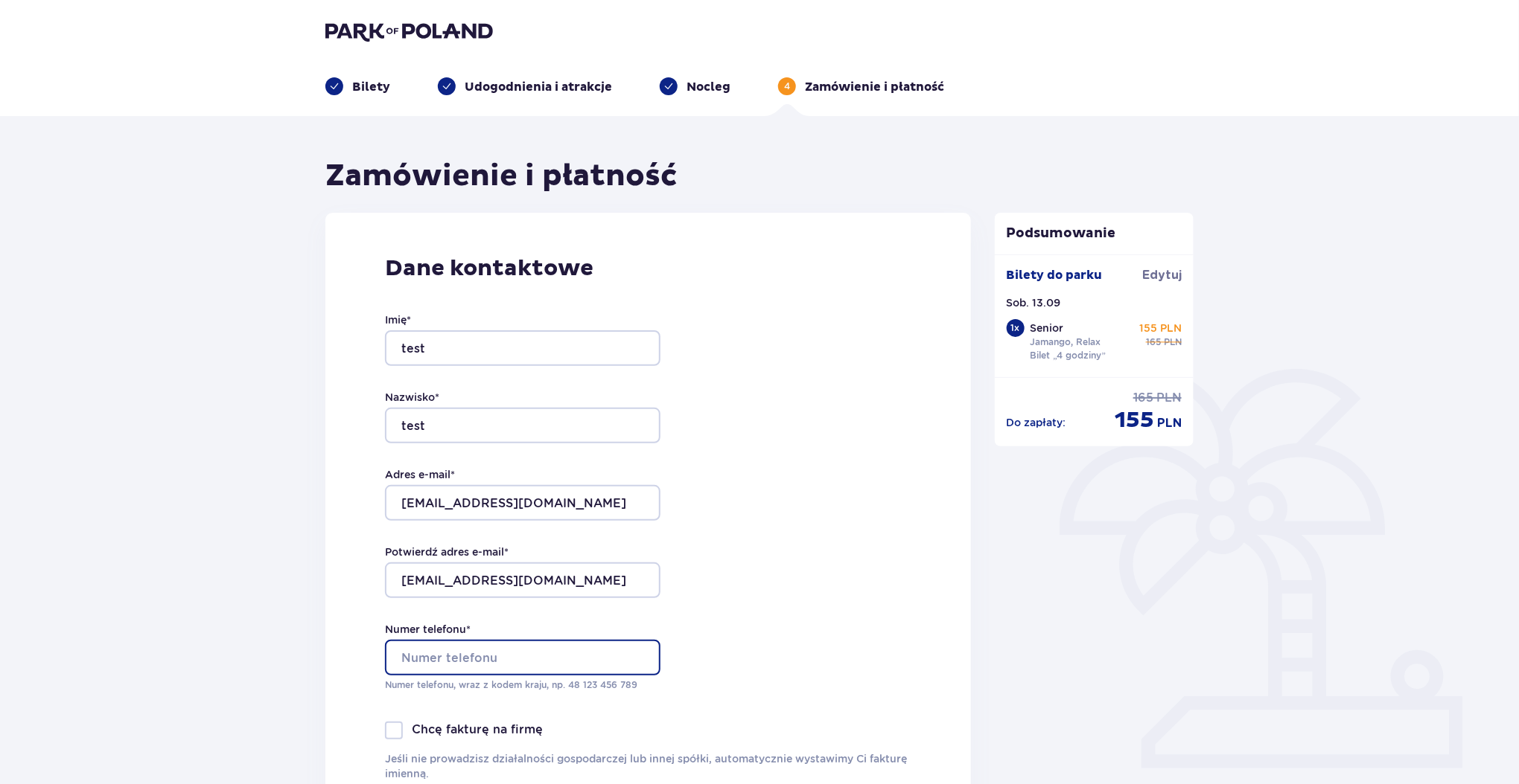
click at [524, 666] on input "Numer telefonu *" at bounding box center [522, 658] width 275 height 36
type input "+48123123123"
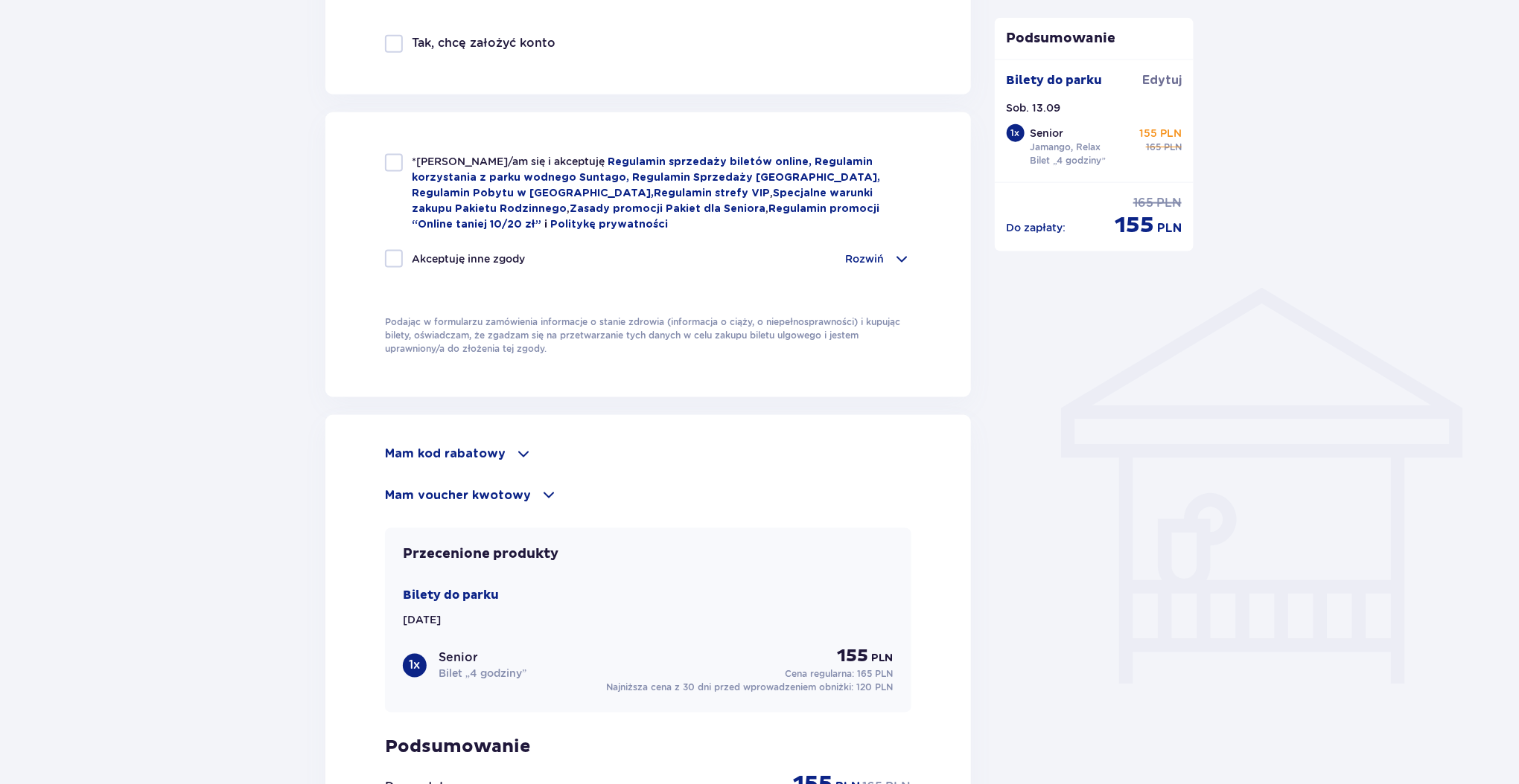
scroll to position [962, 0]
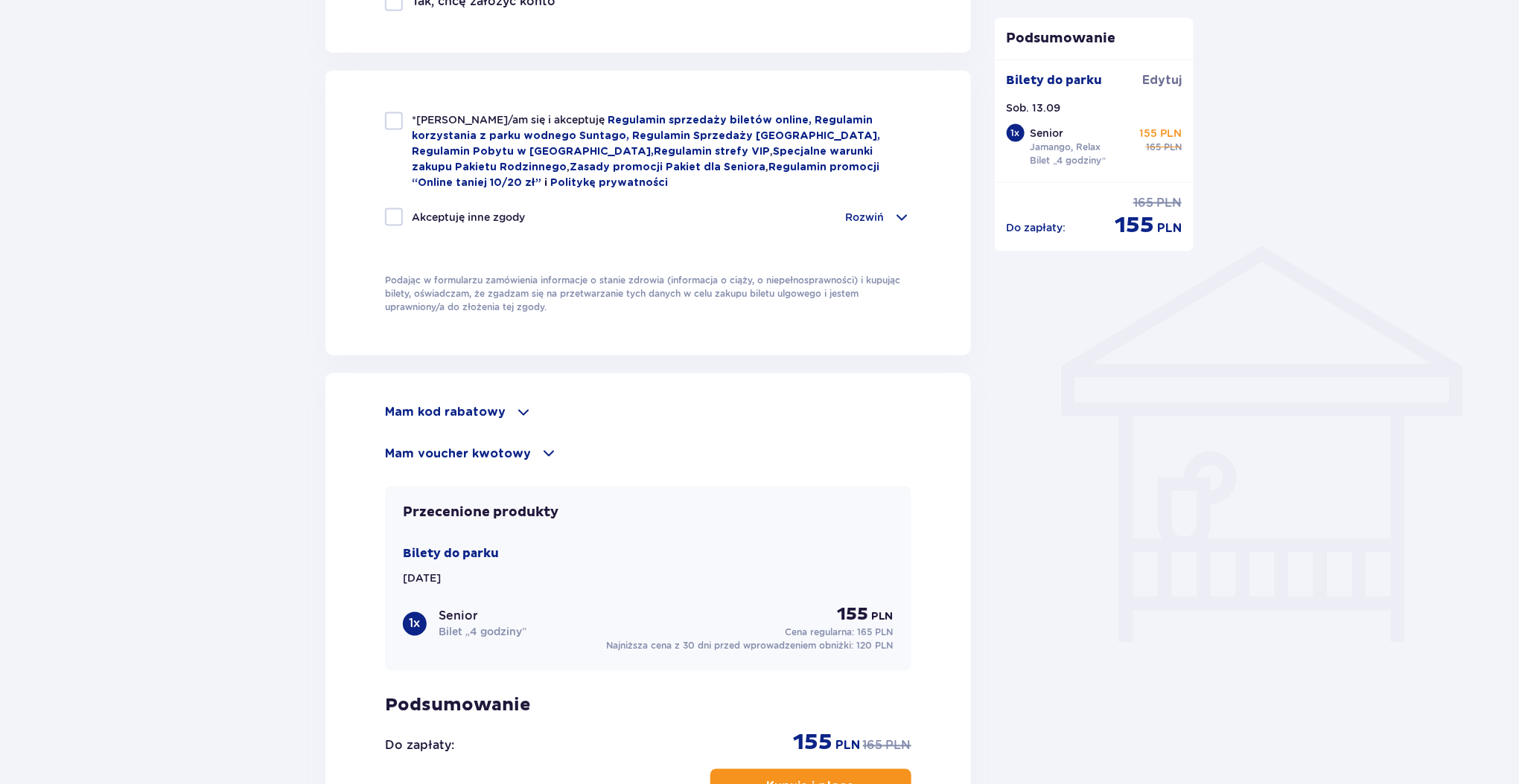
click at [503, 210] on p "Akceptuję inne zgody" at bounding box center [468, 217] width 113 height 14
checkbox input "true"
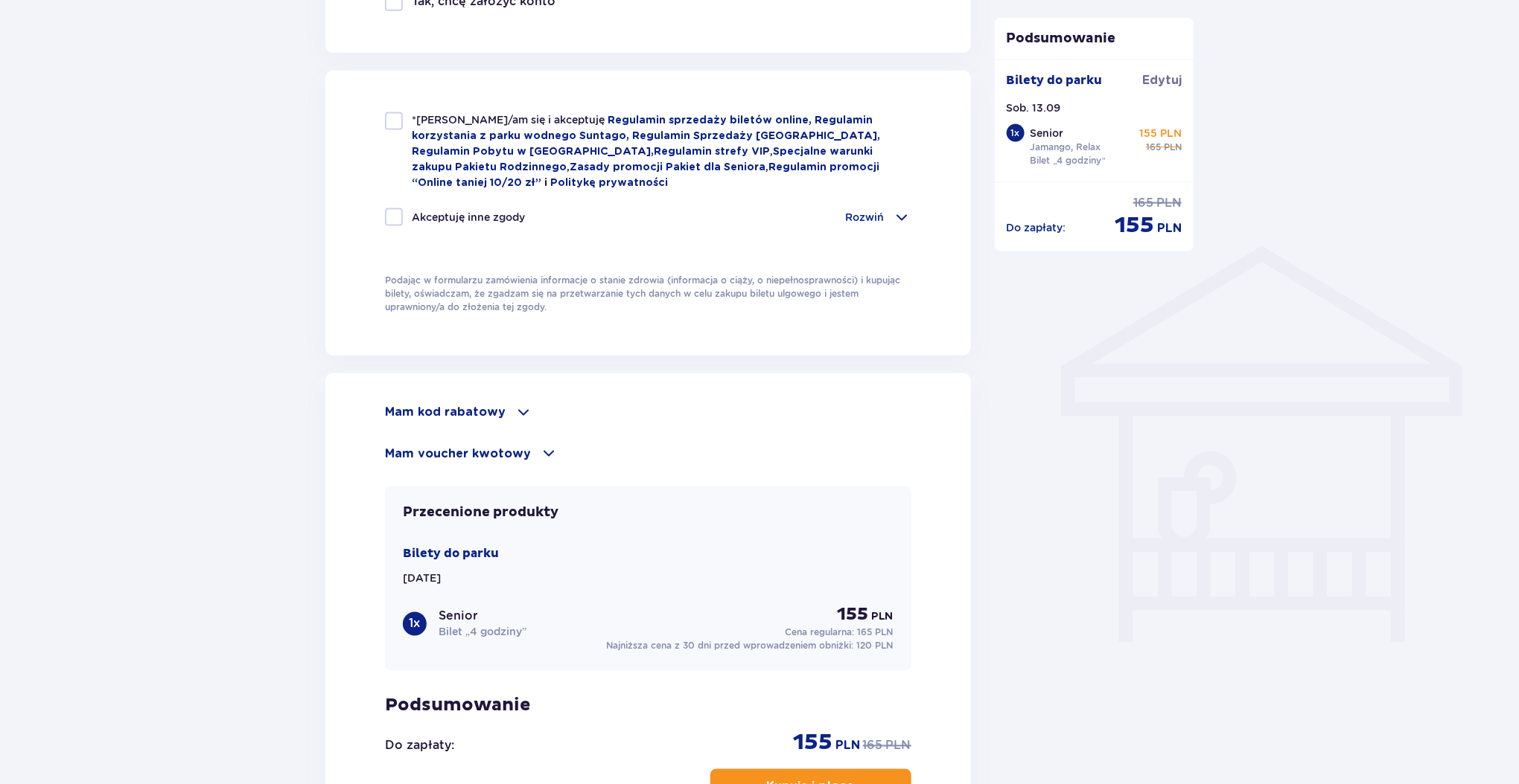
checkbox input "true"
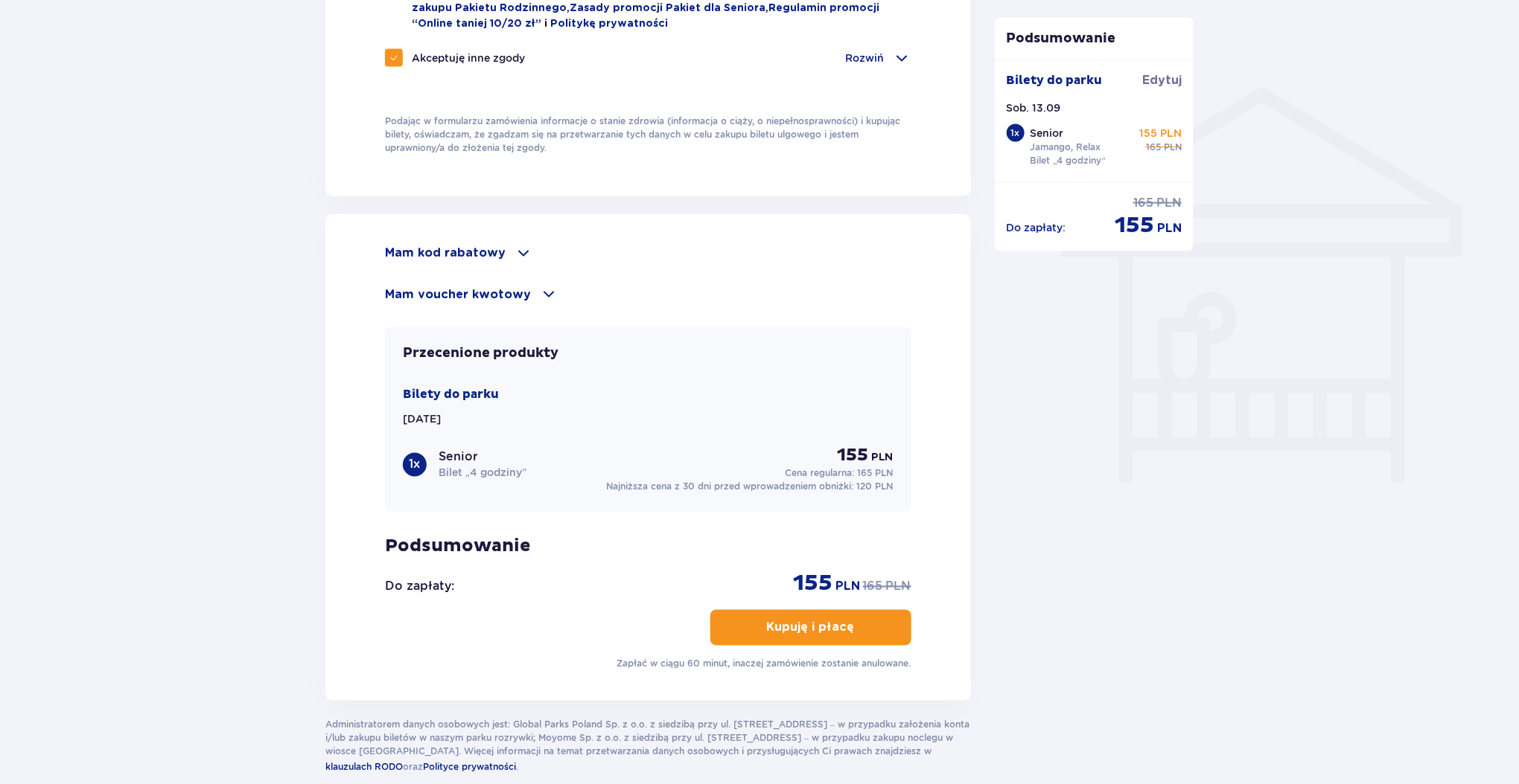
click at [813, 612] on button "Kupuję i płacę" at bounding box center [810, 628] width 201 height 36
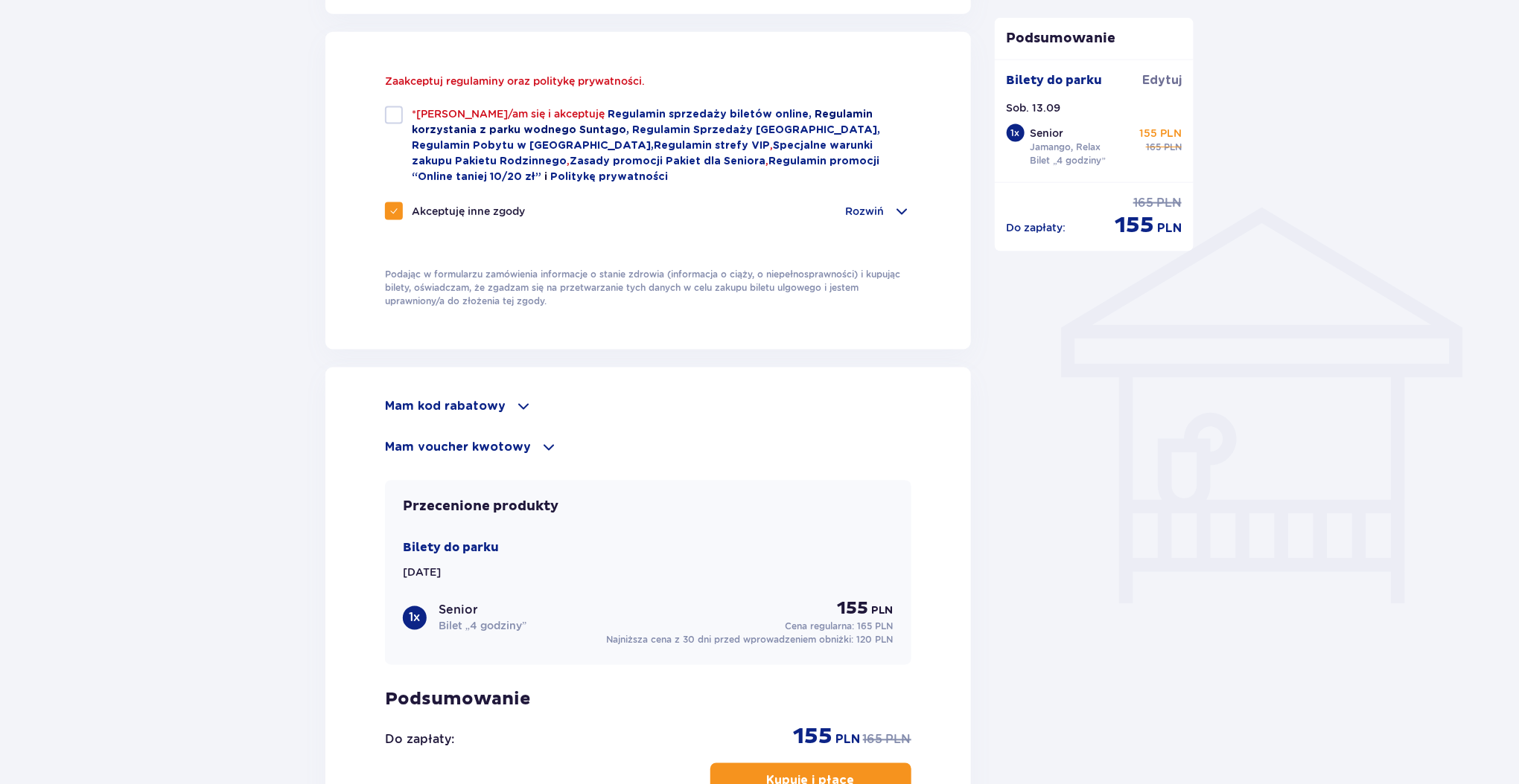
scroll to position [1000, 0]
click at [394, 118] on div at bounding box center [394, 116] width 18 height 18
checkbox input "true"
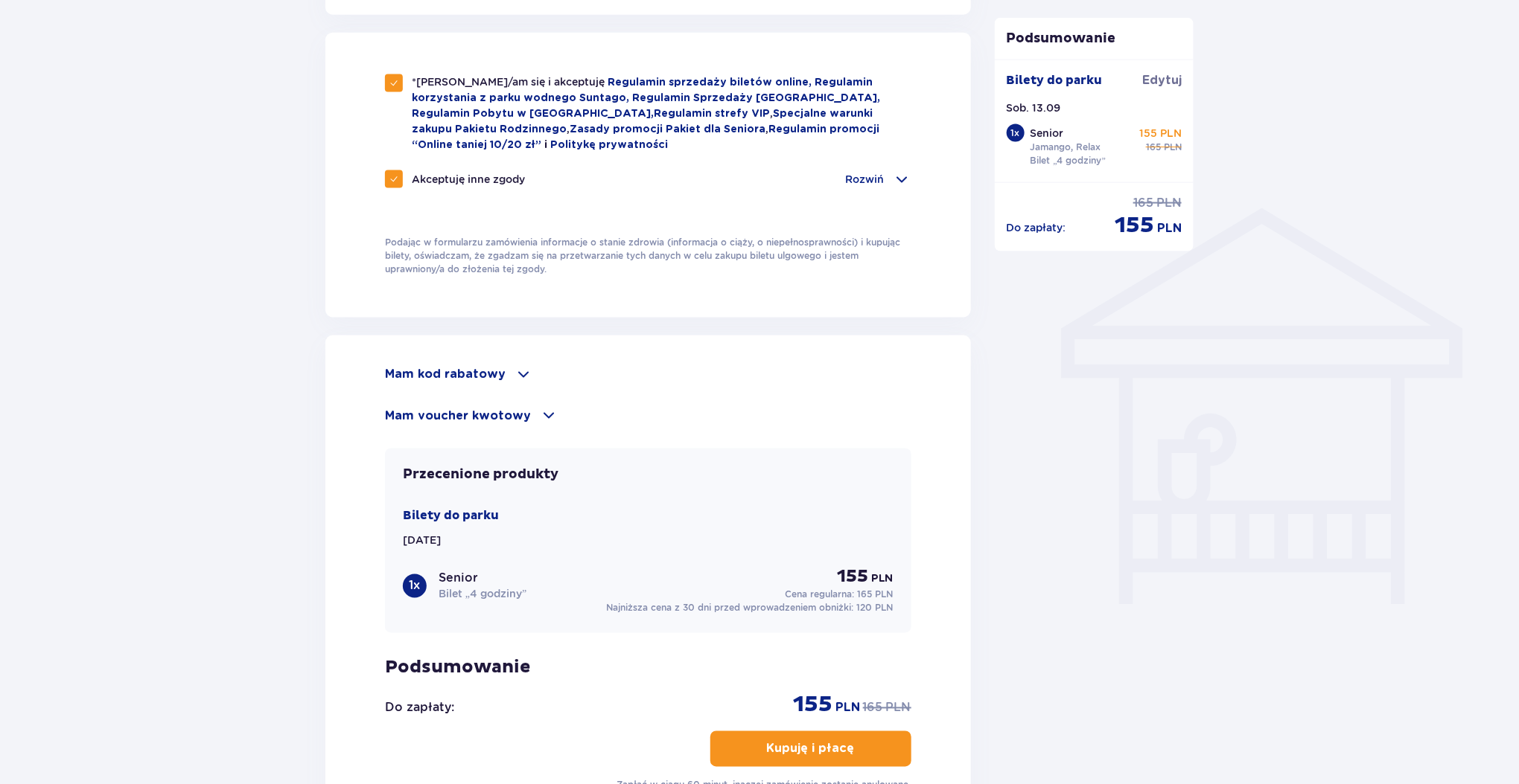
click at [843, 753] on button "Kupuję i płacę" at bounding box center [810, 750] width 201 height 36
